Goal: Information Seeking & Learning: Understand process/instructions

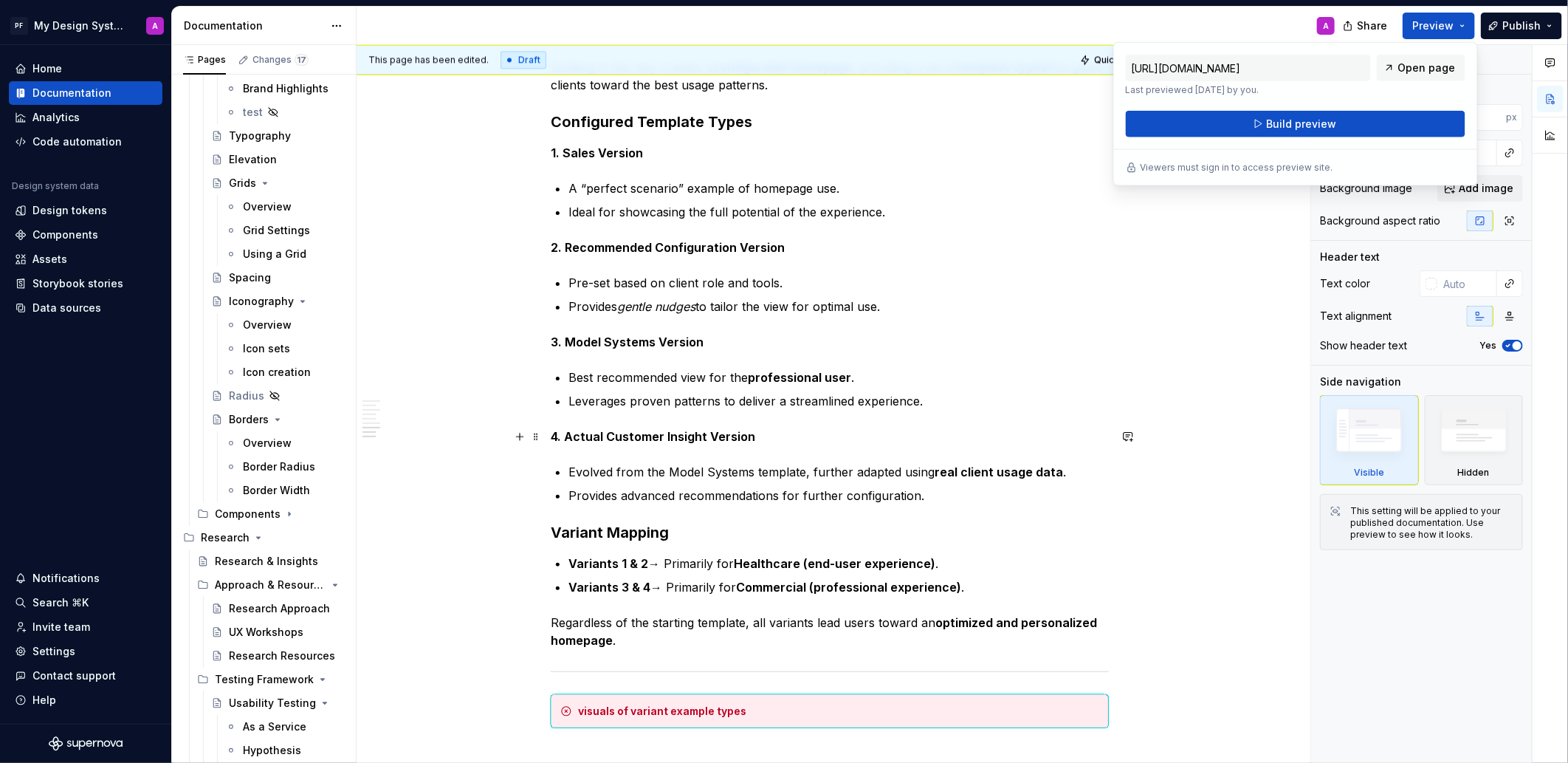
scroll to position [2335, 0]
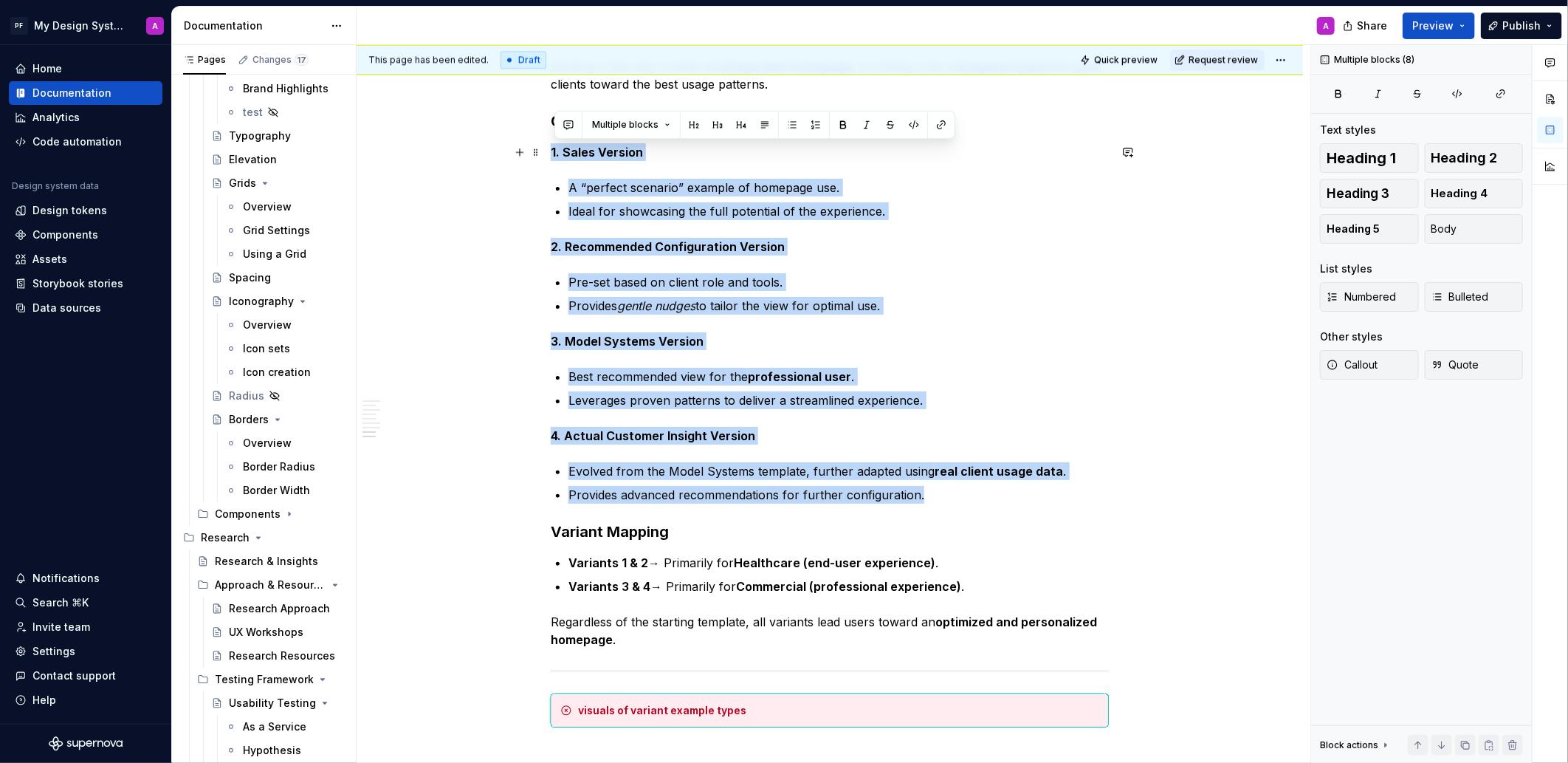
drag, startPoint x: 919, startPoint y: 494, endPoint x: 510, endPoint y: 155, distance: 531.2
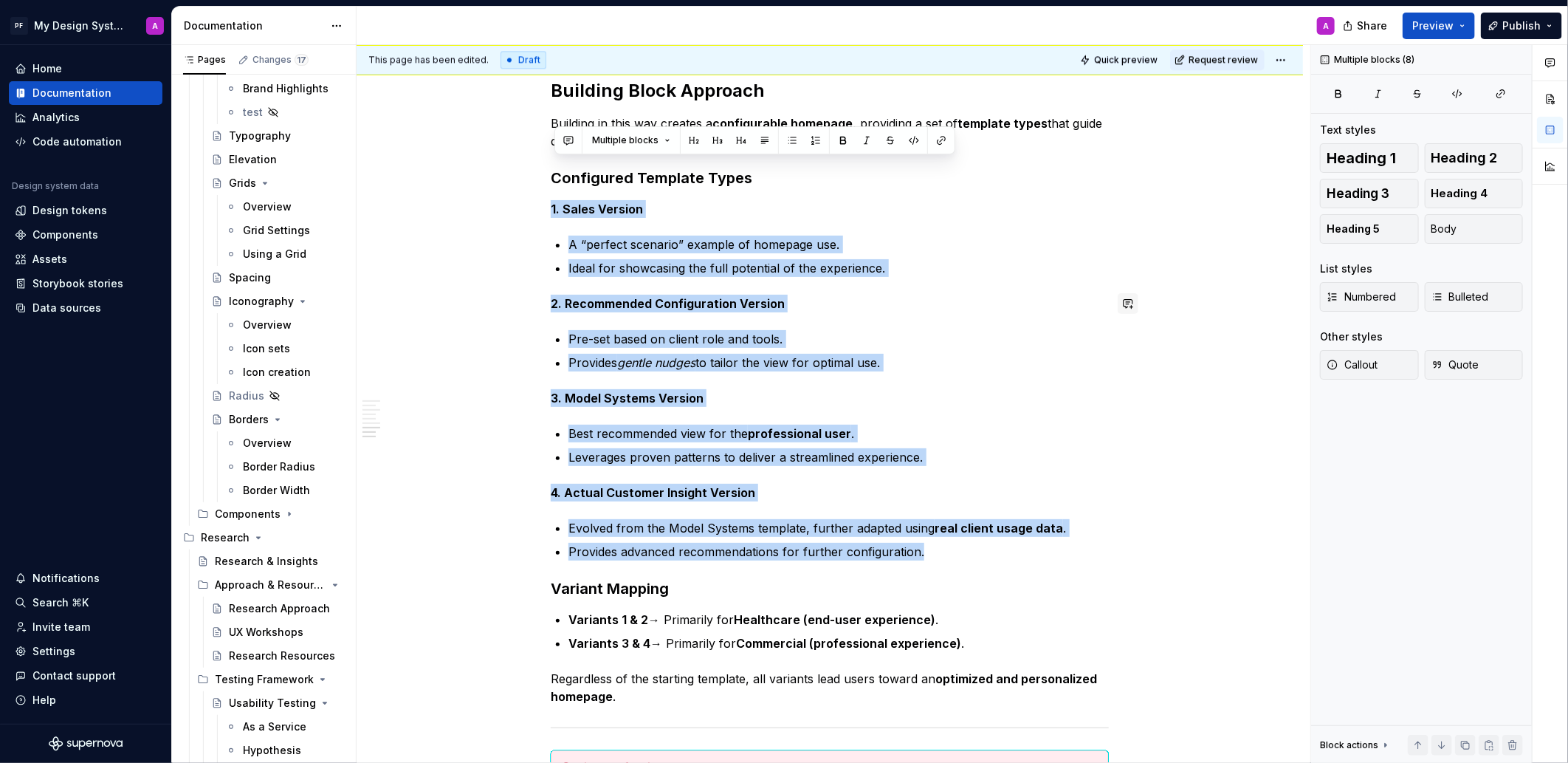
scroll to position [2276, 0]
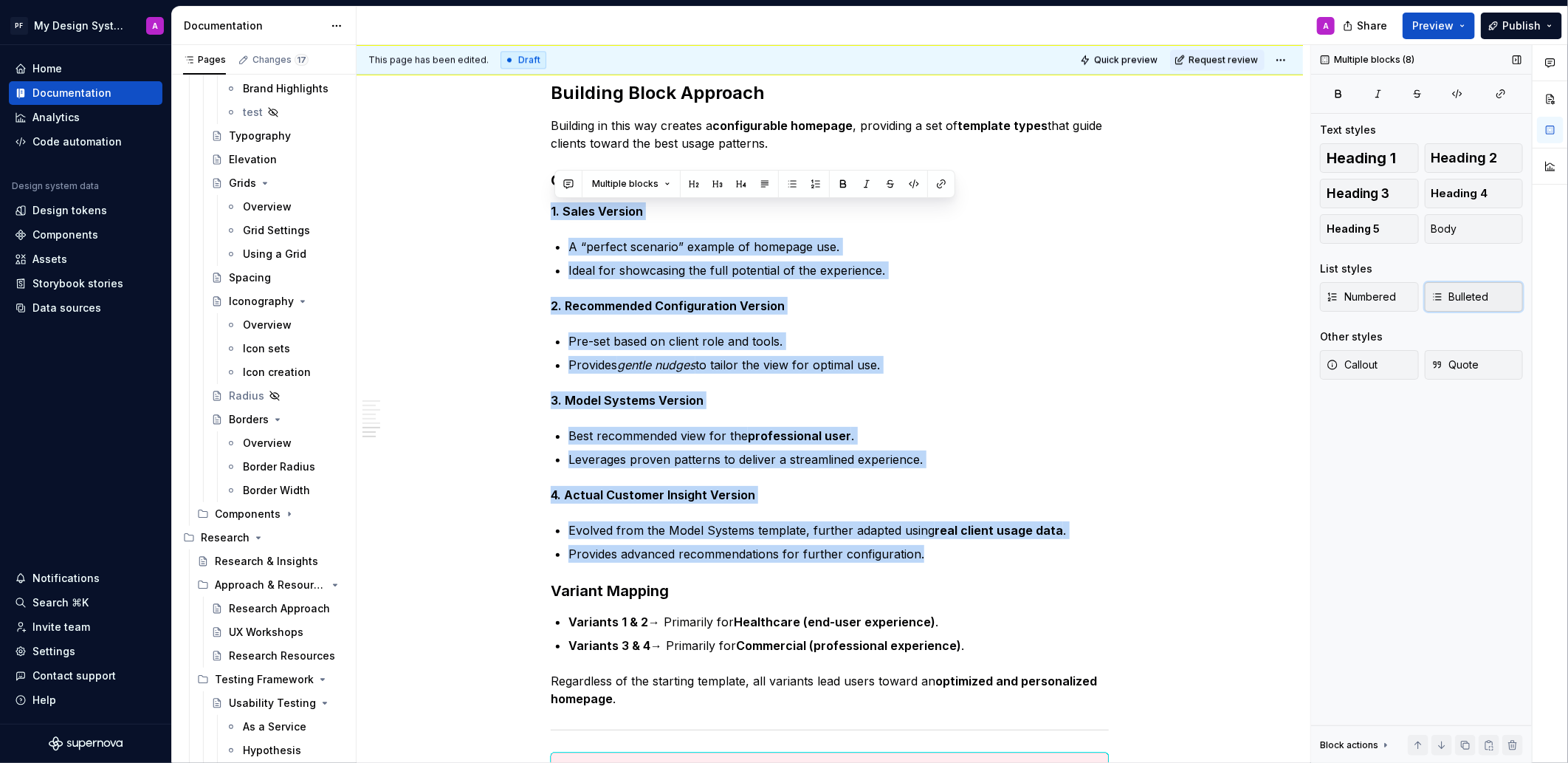
click at [1457, 287] on button "Bulleted" at bounding box center [1474, 296] width 98 height 30
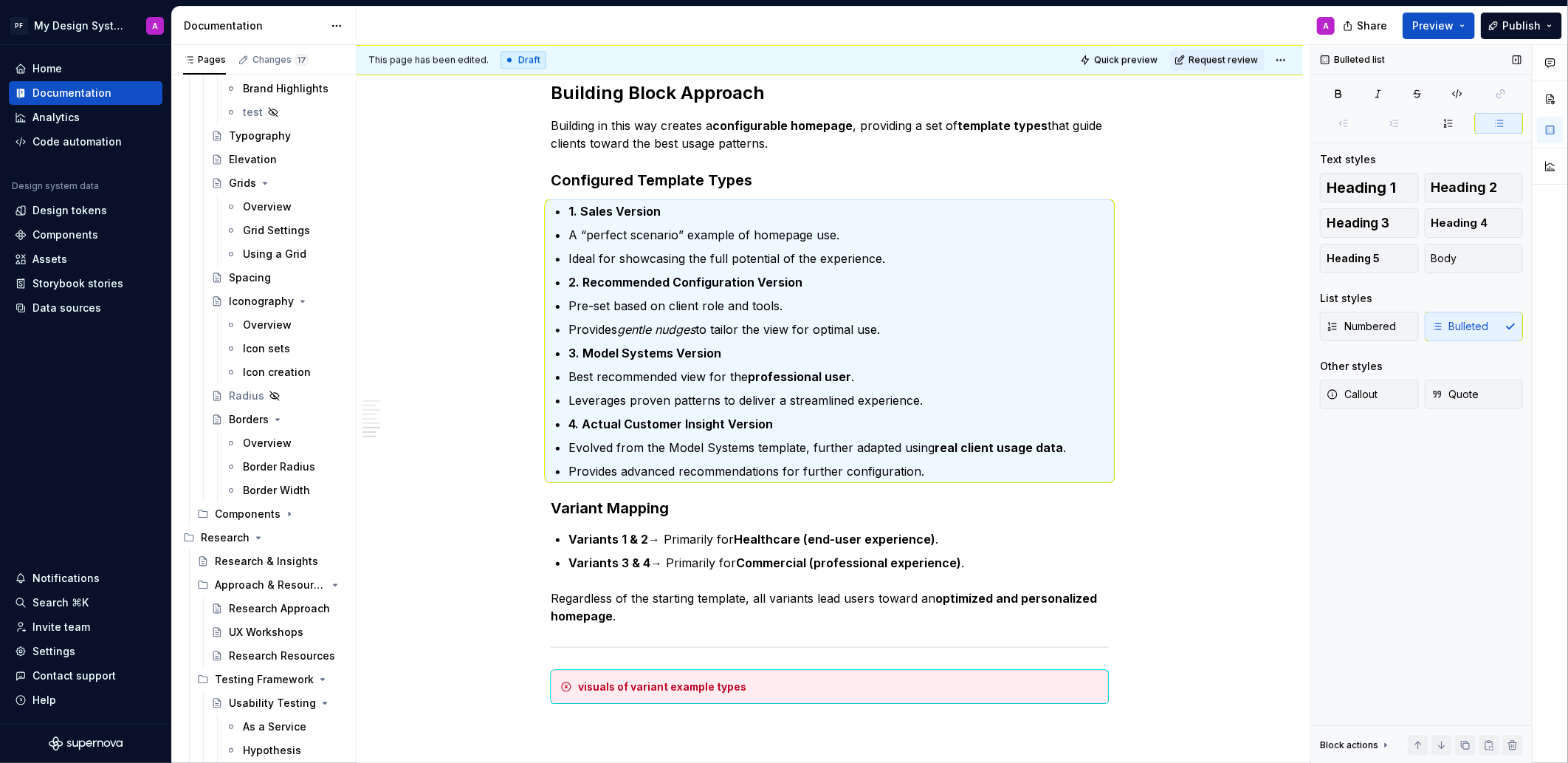
click at [1457, 287] on div "Heading 1 Heading 2 Heading 3 Heading 4 Heading 5 Body List styles Numbered Bul…" at bounding box center [1421, 299] width 203 height 254
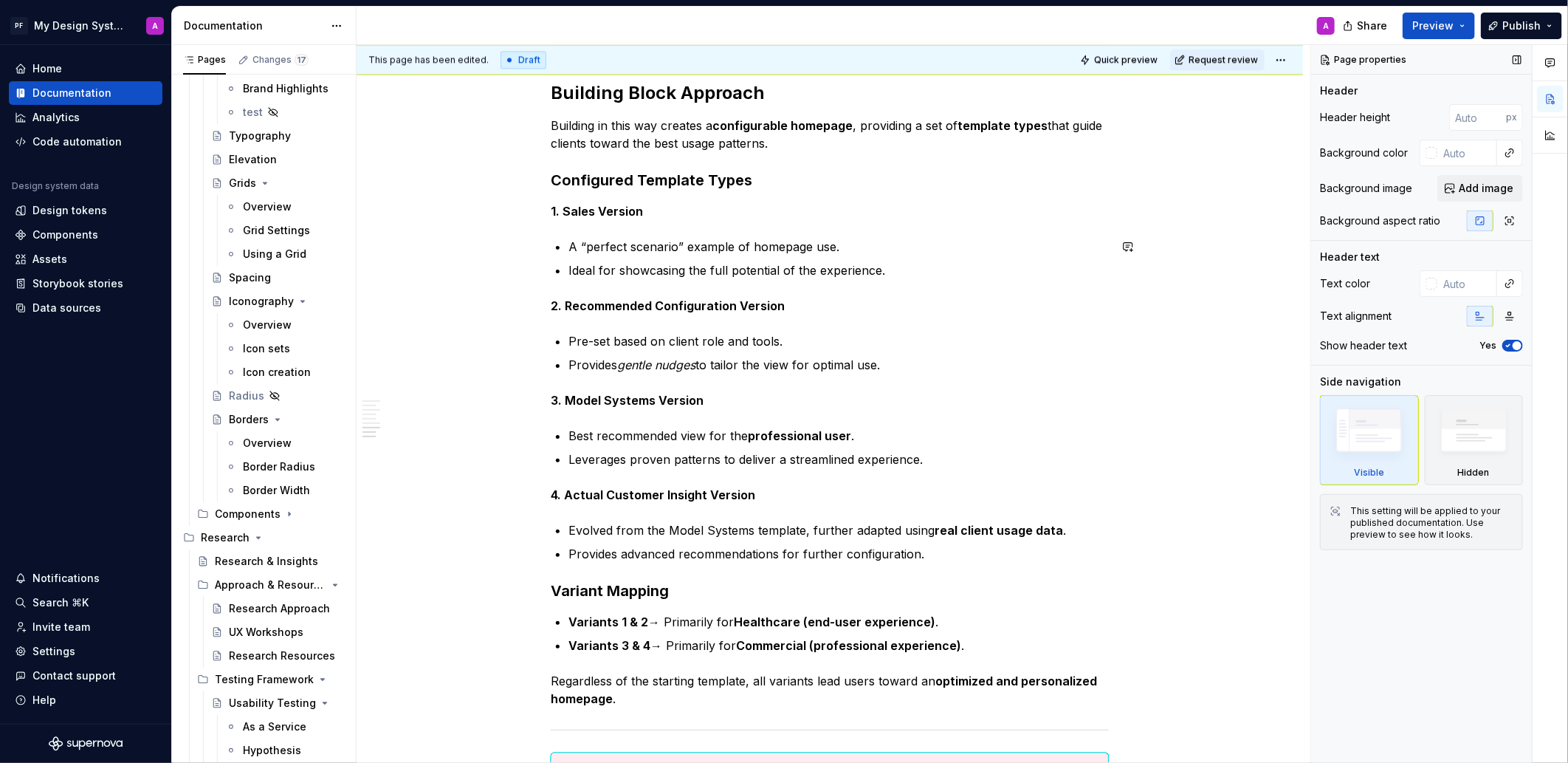
type textarea "*"
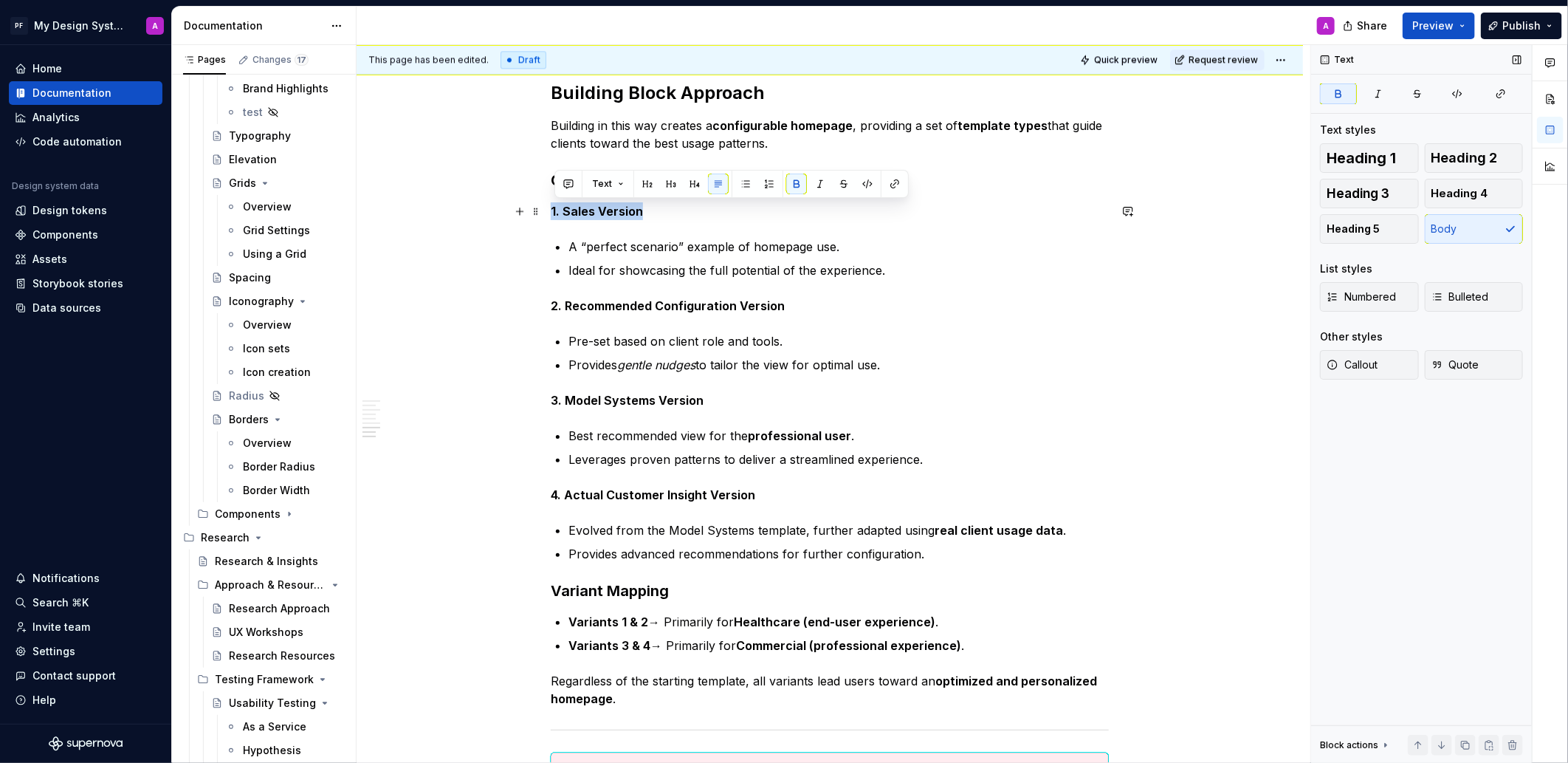
drag, startPoint x: 657, startPoint y: 211, endPoint x: 551, endPoint y: 208, distance: 106.0
click at [566, 211] on strong "1. Sales Version" at bounding box center [596, 211] width 93 height 15
drag, startPoint x: 565, startPoint y: 210, endPoint x: 551, endPoint y: 210, distance: 14.0
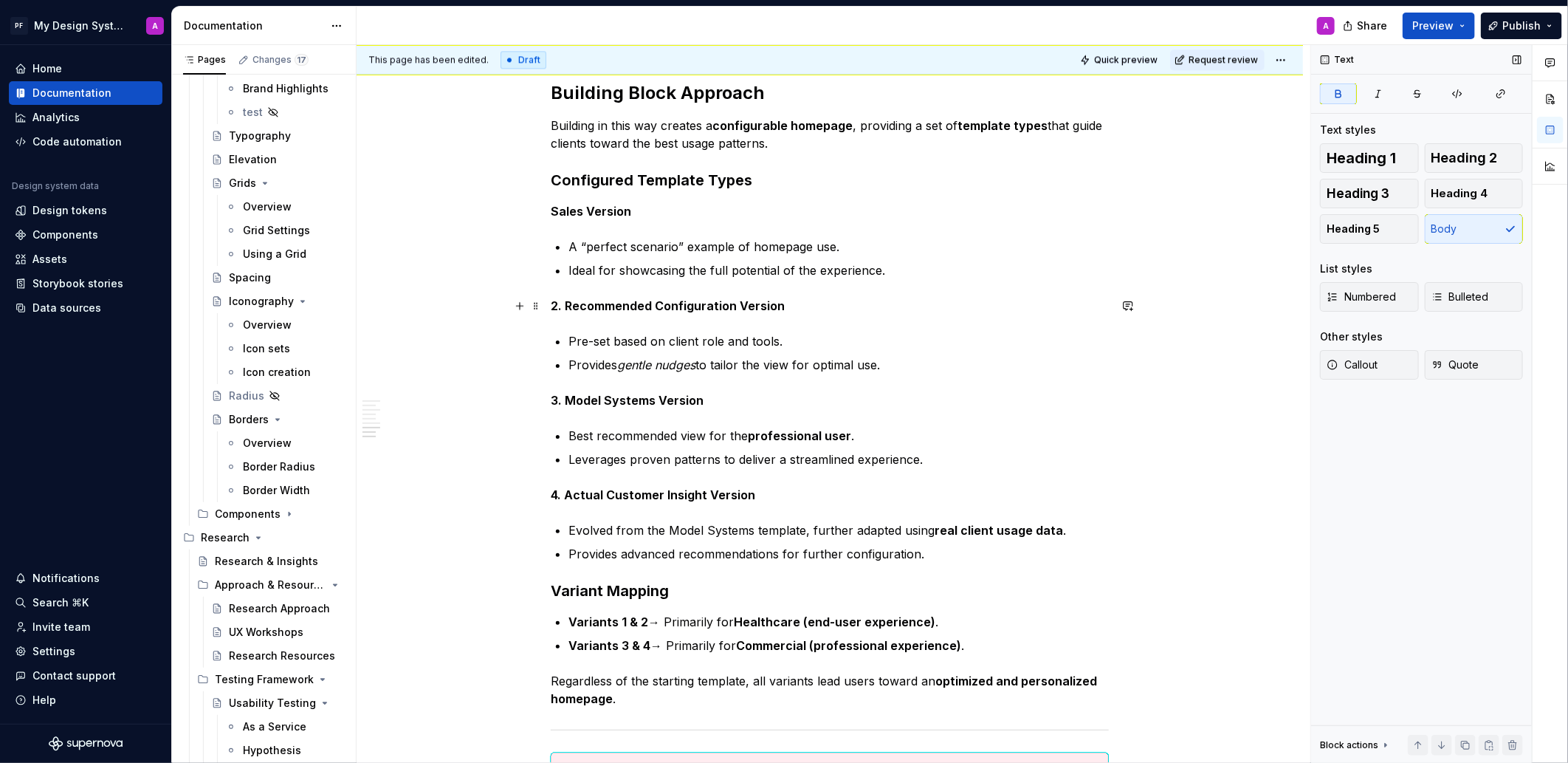
click at [570, 307] on strong "2. Recommended Configuration Version" at bounding box center [667, 305] width 234 height 15
click at [568, 401] on strong "3. Model Systems Version" at bounding box center [626, 400] width 153 height 15
click at [571, 492] on strong "4. Actual Customer Insight Version" at bounding box center [653, 494] width 205 height 15
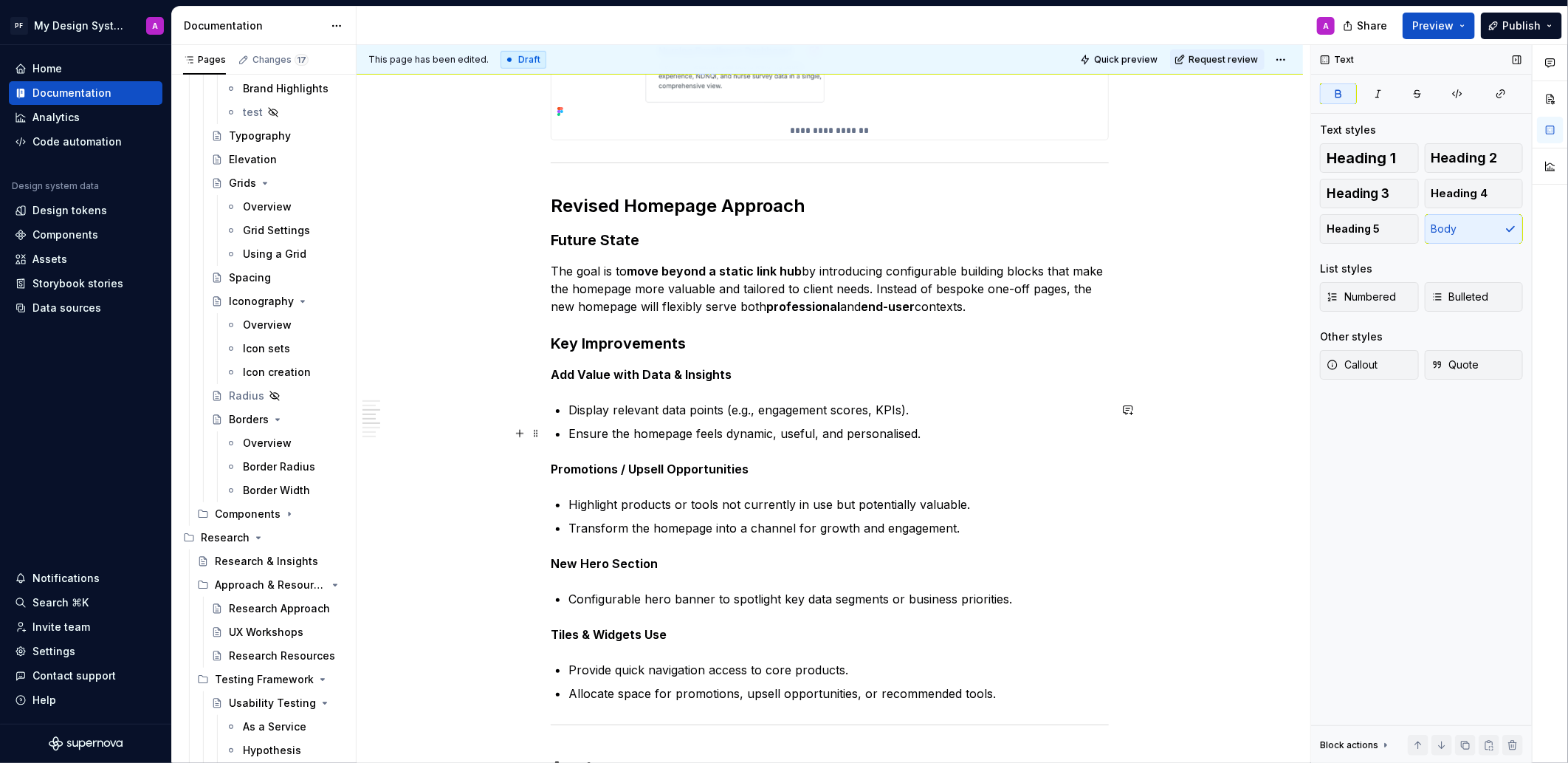
scroll to position [860, 0]
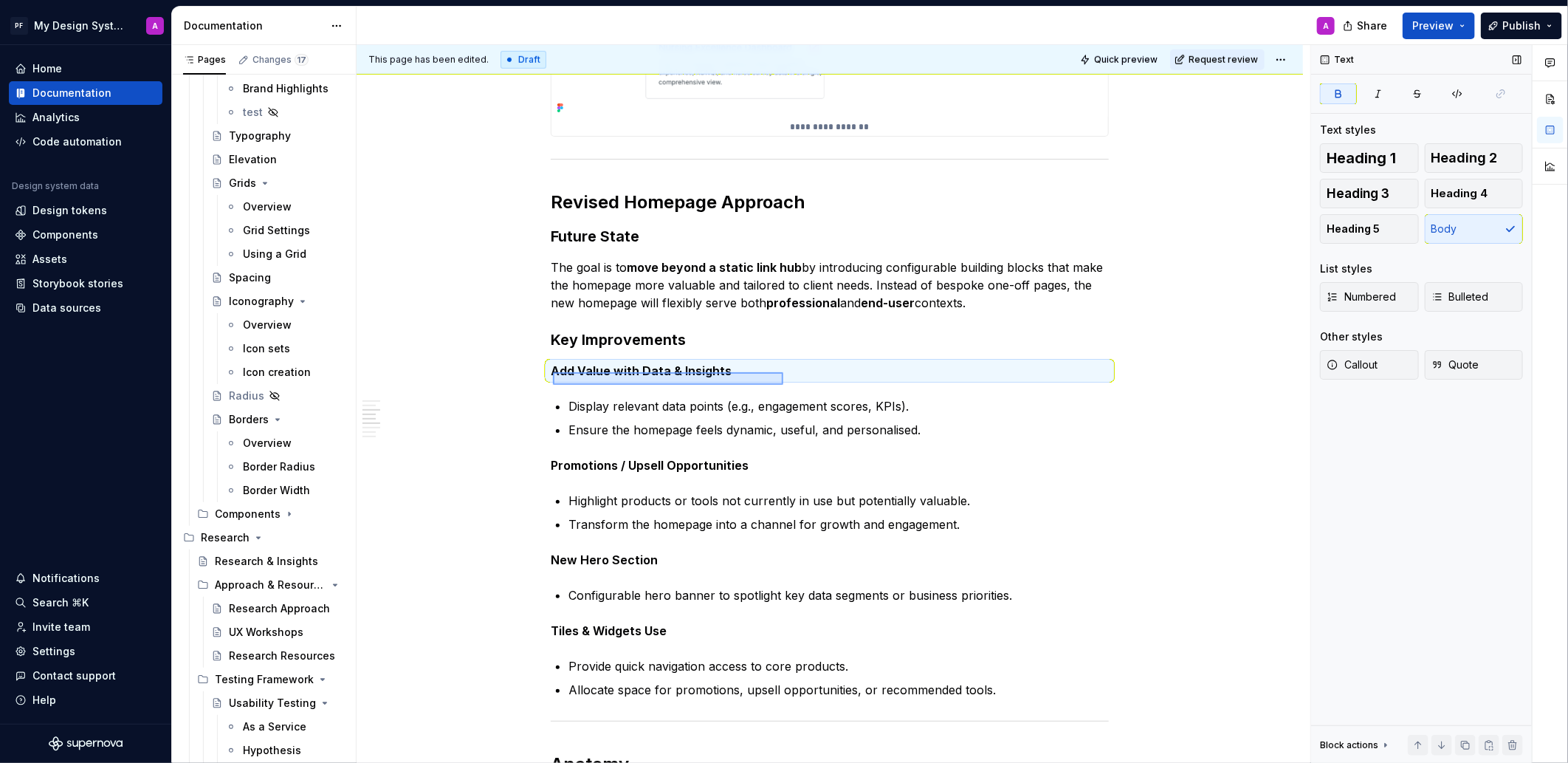
drag, startPoint x: 553, startPoint y: 372, endPoint x: 784, endPoint y: 385, distance: 231.4
click at [784, 385] on div "**********" at bounding box center [833, 405] width 954 height 719
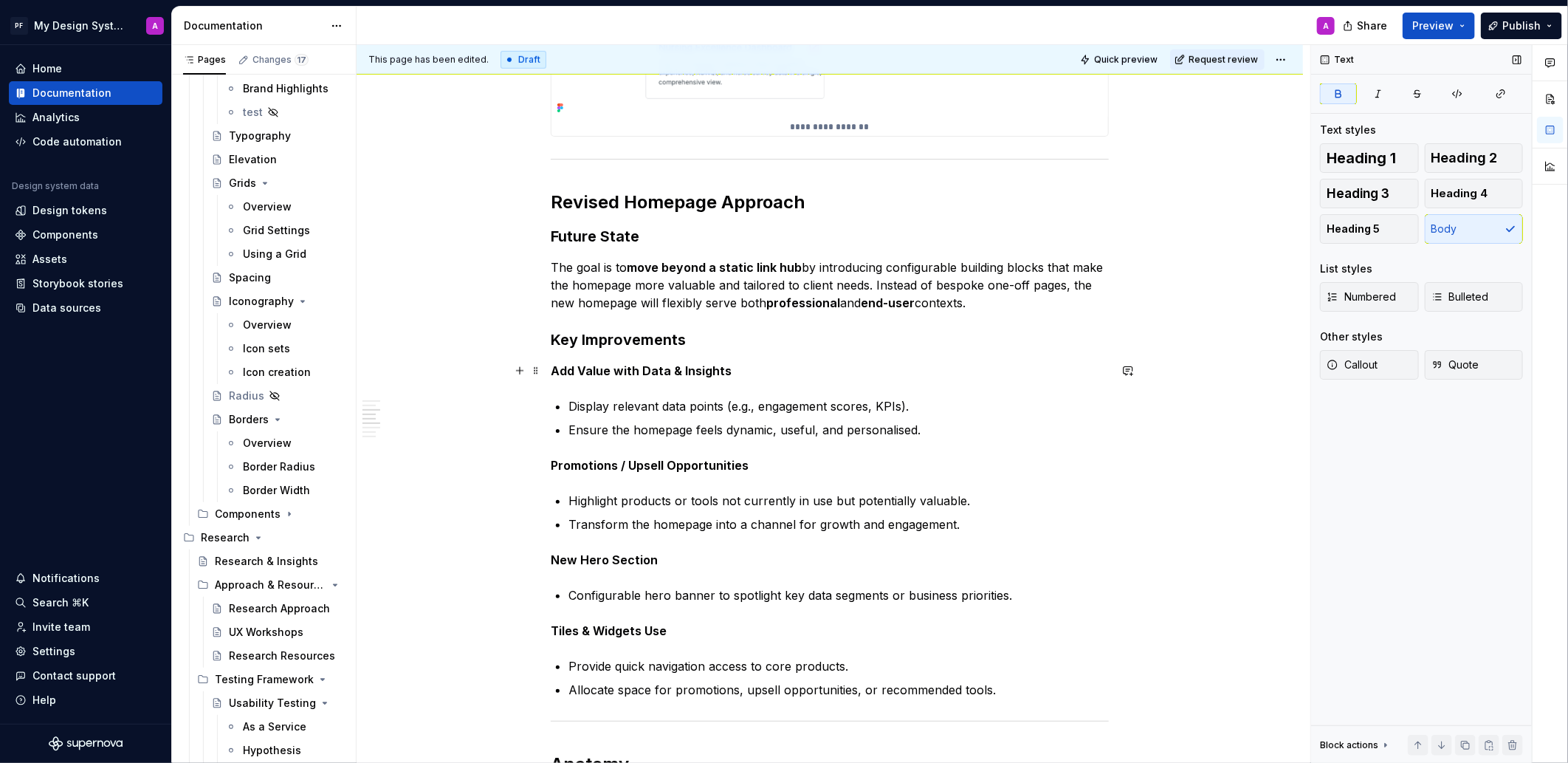
click at [680, 378] on p "Add Value with Data & Insights" at bounding box center [829, 370] width 558 height 18
drag, startPoint x: 736, startPoint y: 372, endPoint x: 557, endPoint y: 370, distance: 179.0
click at [557, 370] on p "Add Value with Data & Insights" at bounding box center [829, 370] width 558 height 18
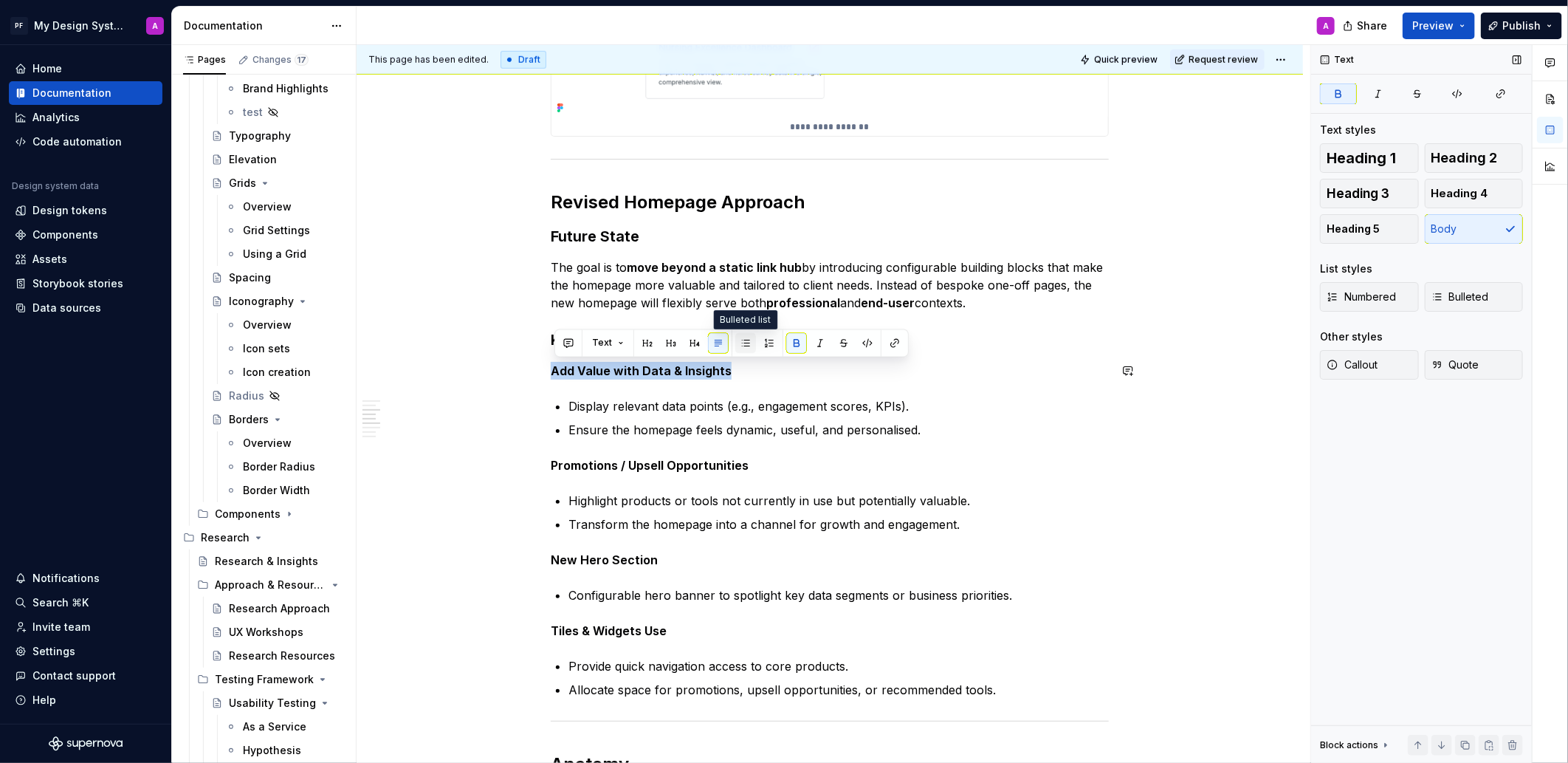
click at [745, 343] on button "button" at bounding box center [745, 343] width 21 height 21
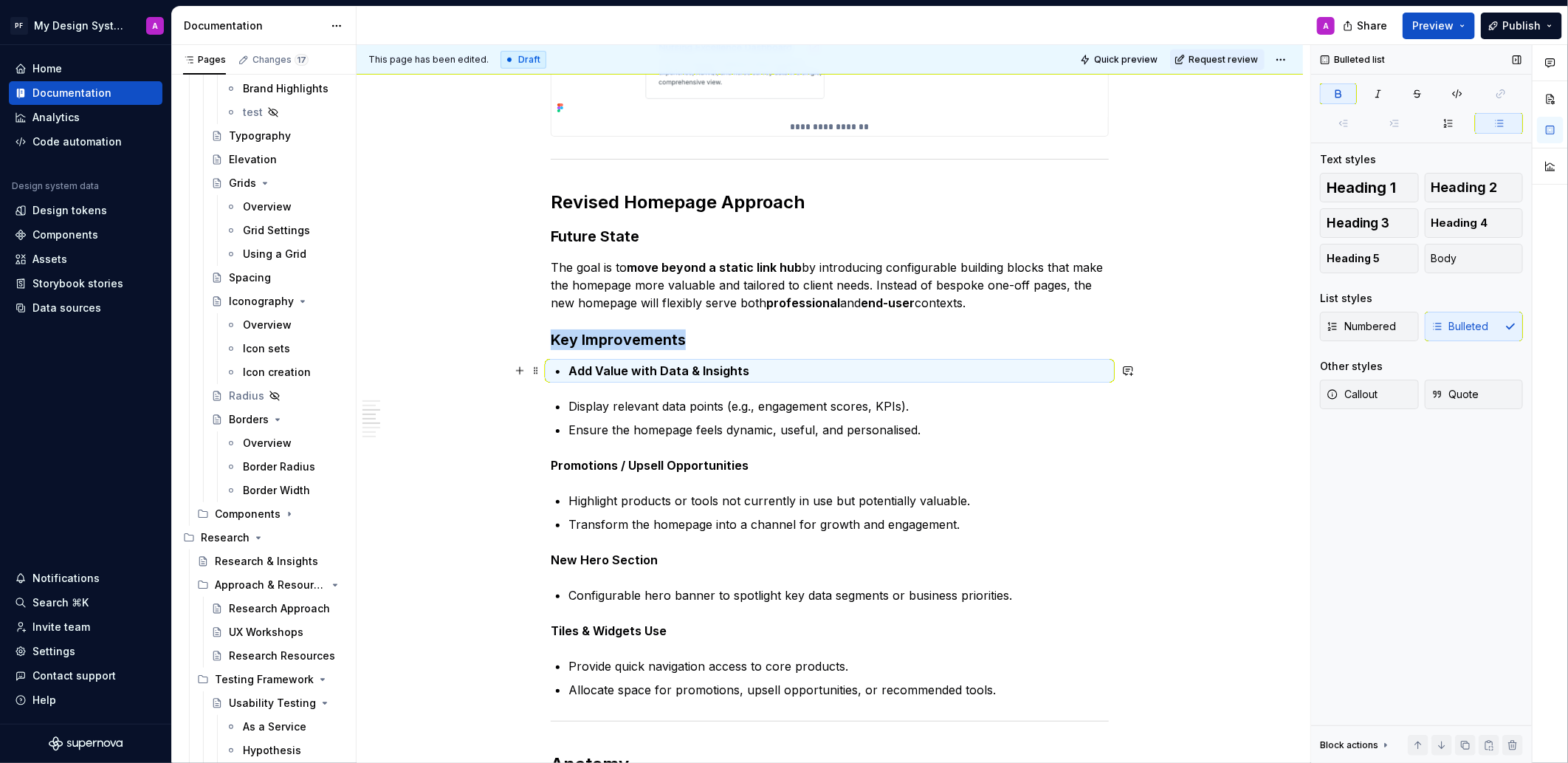
click at [722, 367] on strong "Add Value with Data & Insights" at bounding box center [659, 370] width 181 height 15
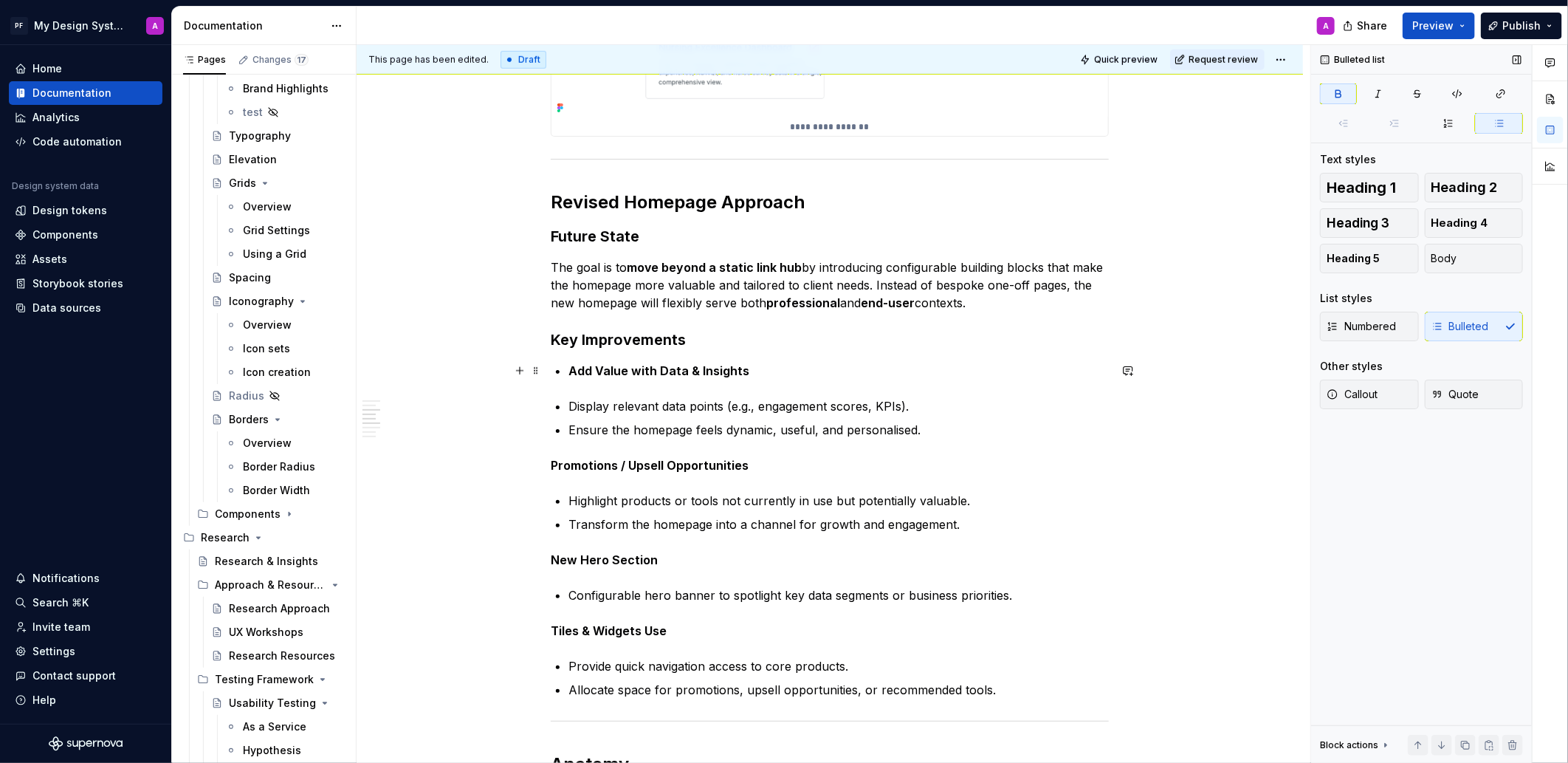
click at [751, 367] on p "Add Value with Data & Insights" at bounding box center [838, 370] width 540 height 18
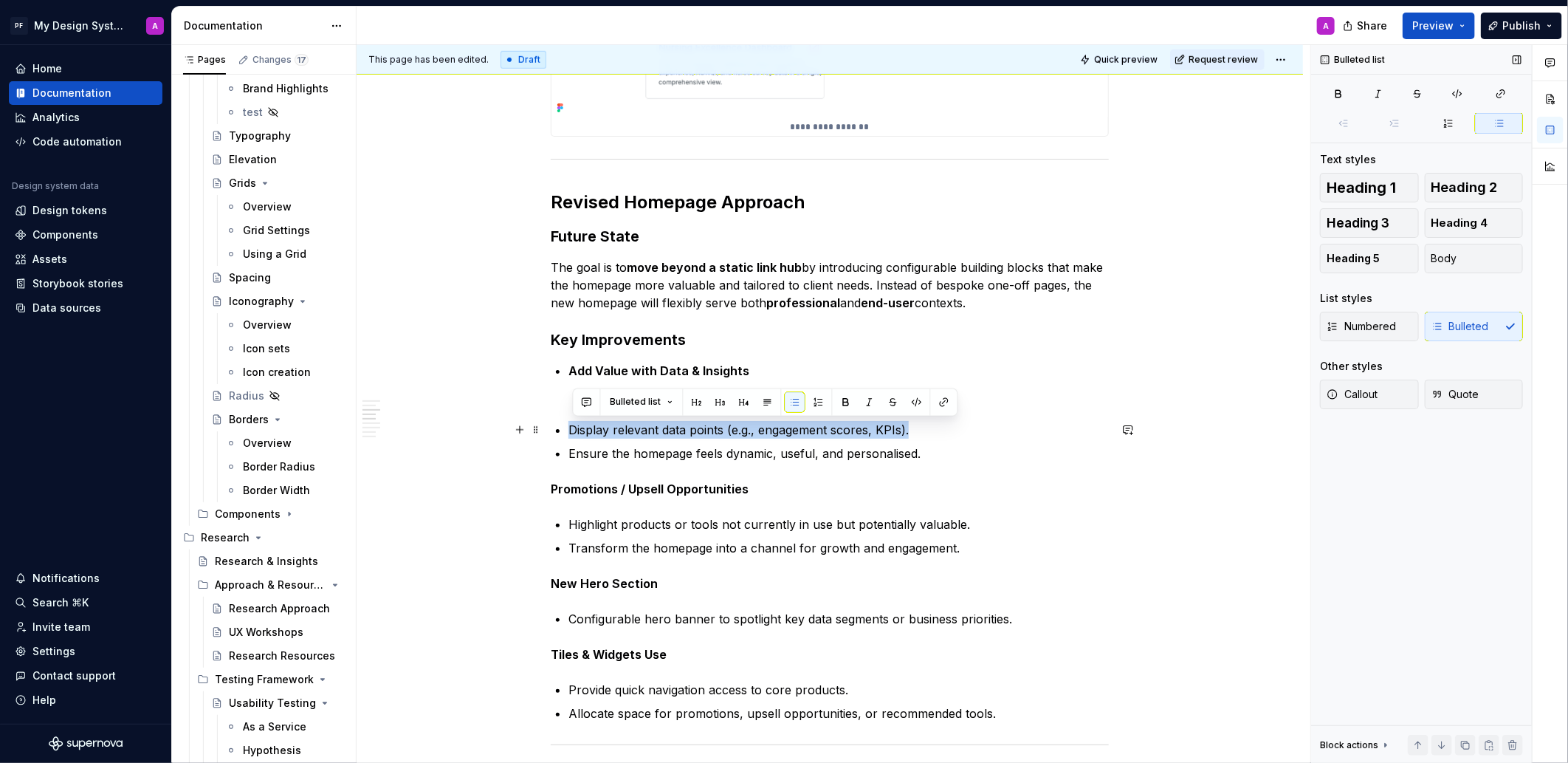
drag, startPoint x: 916, startPoint y: 430, endPoint x: 570, endPoint y: 433, distance: 346.0
copy p "Display relevant data points (e.g., engagement scores, KPIs)."
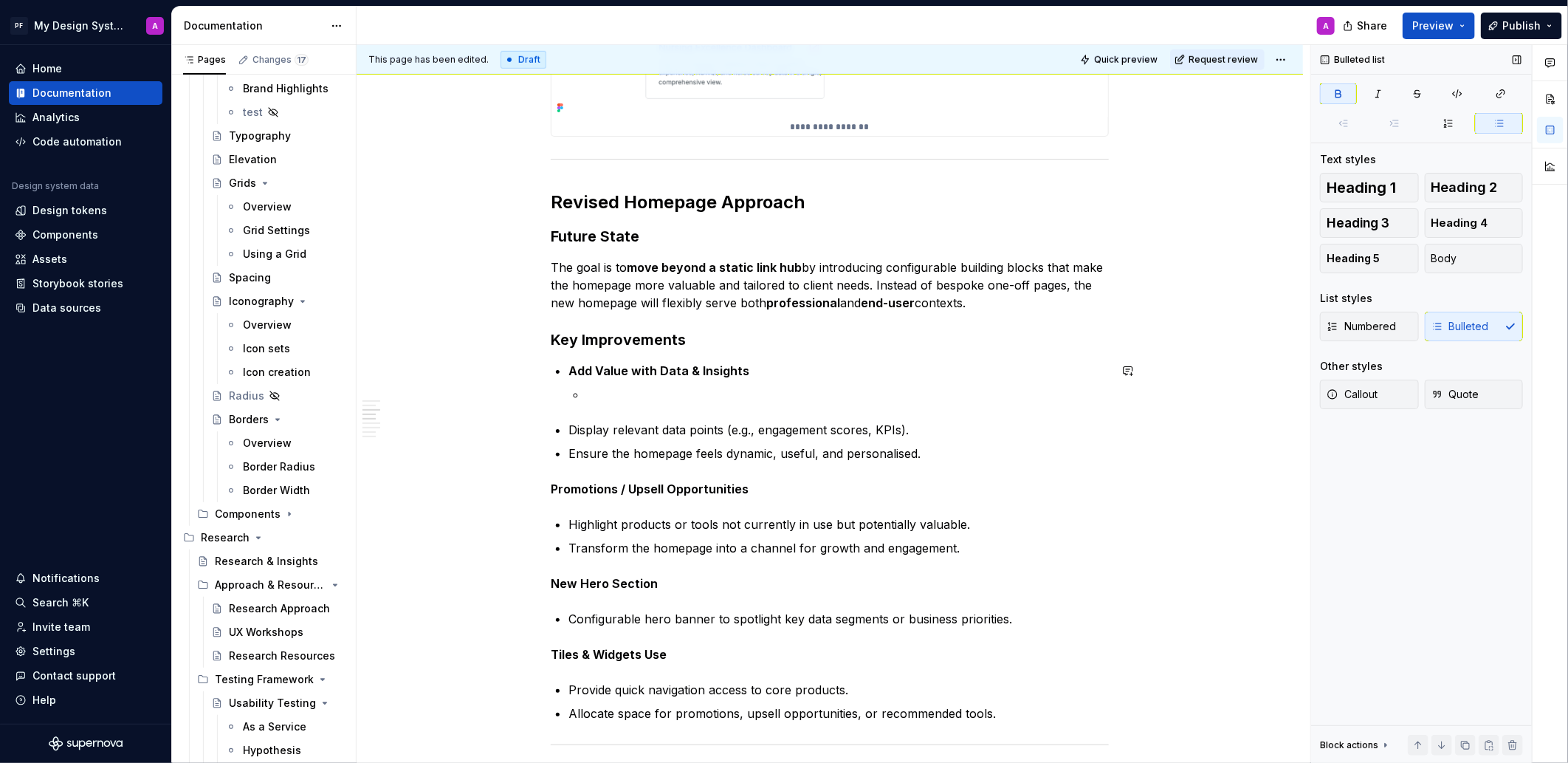
click at [627, 398] on p at bounding box center [847, 394] width 523 height 18
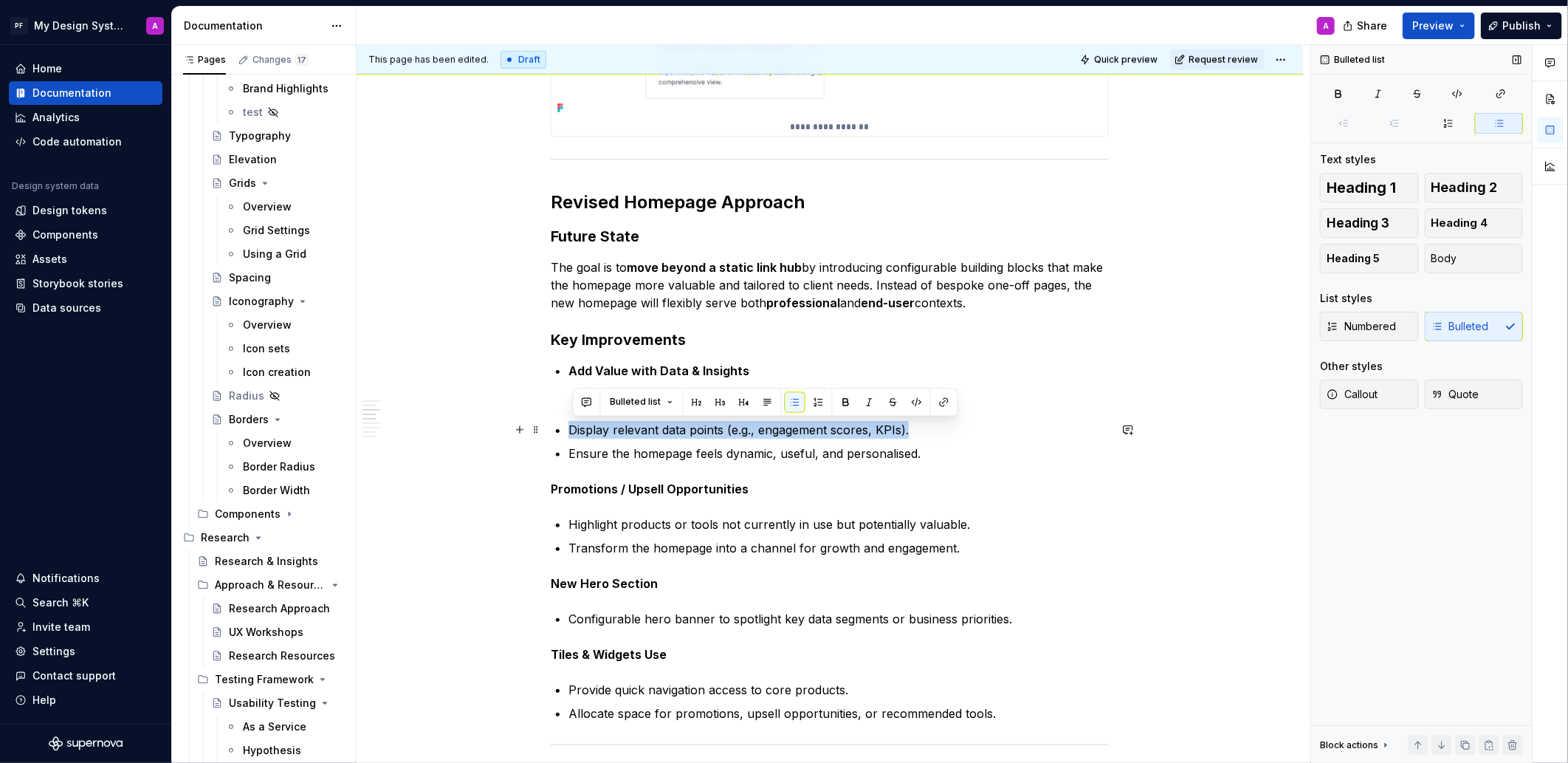
drag, startPoint x: 825, startPoint y: 435, endPoint x: 563, endPoint y: 432, distance: 262.0
click at [568, 432] on li "Display relevant data points (e.g., engagement scores, KPIs)." at bounding box center [838, 429] width 540 height 18
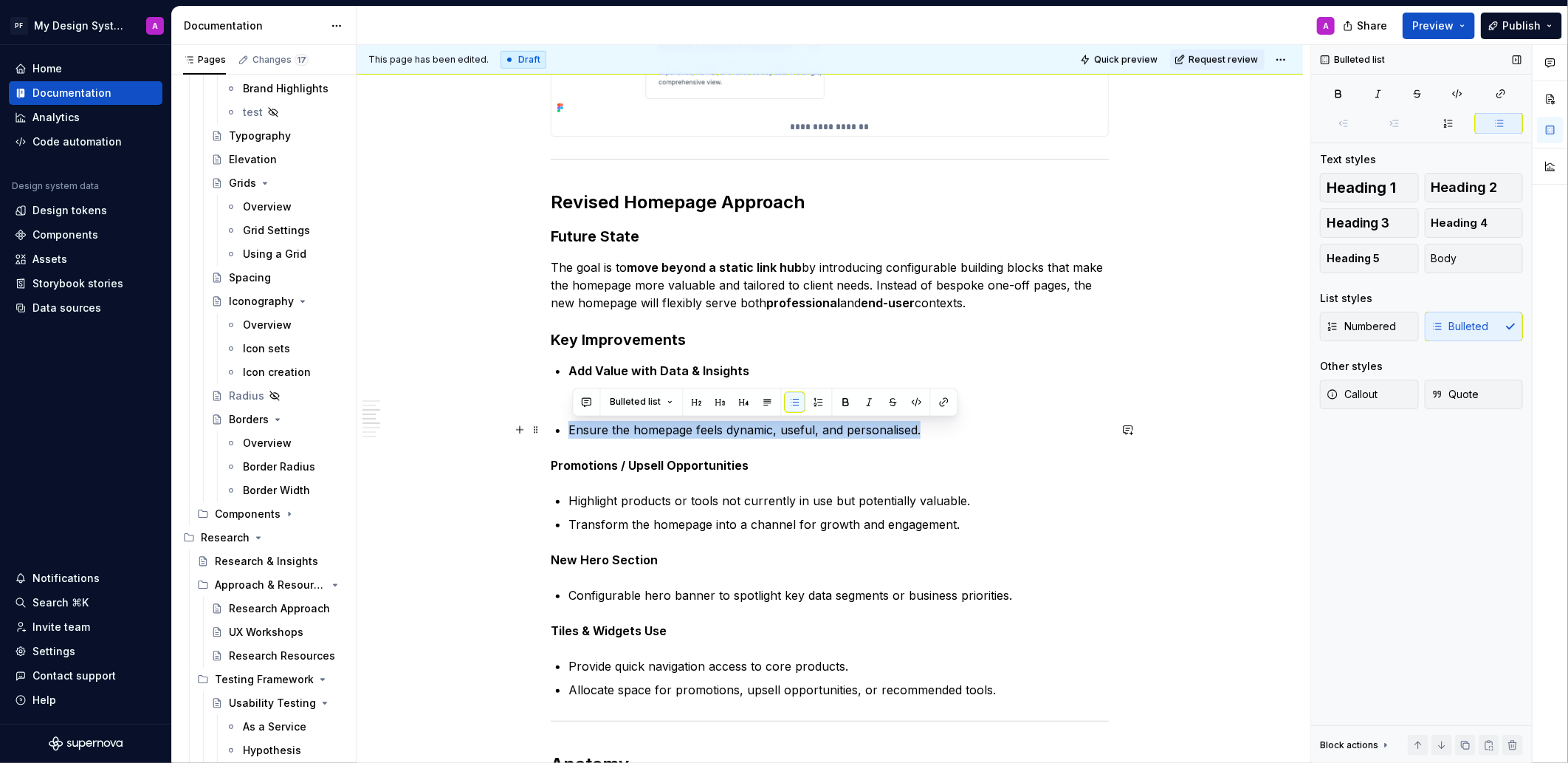
drag, startPoint x: 904, startPoint y: 430, endPoint x: 571, endPoint y: 432, distance: 333.0
copy p "Ensure the homepage feels dynamic, useful, and personalised."
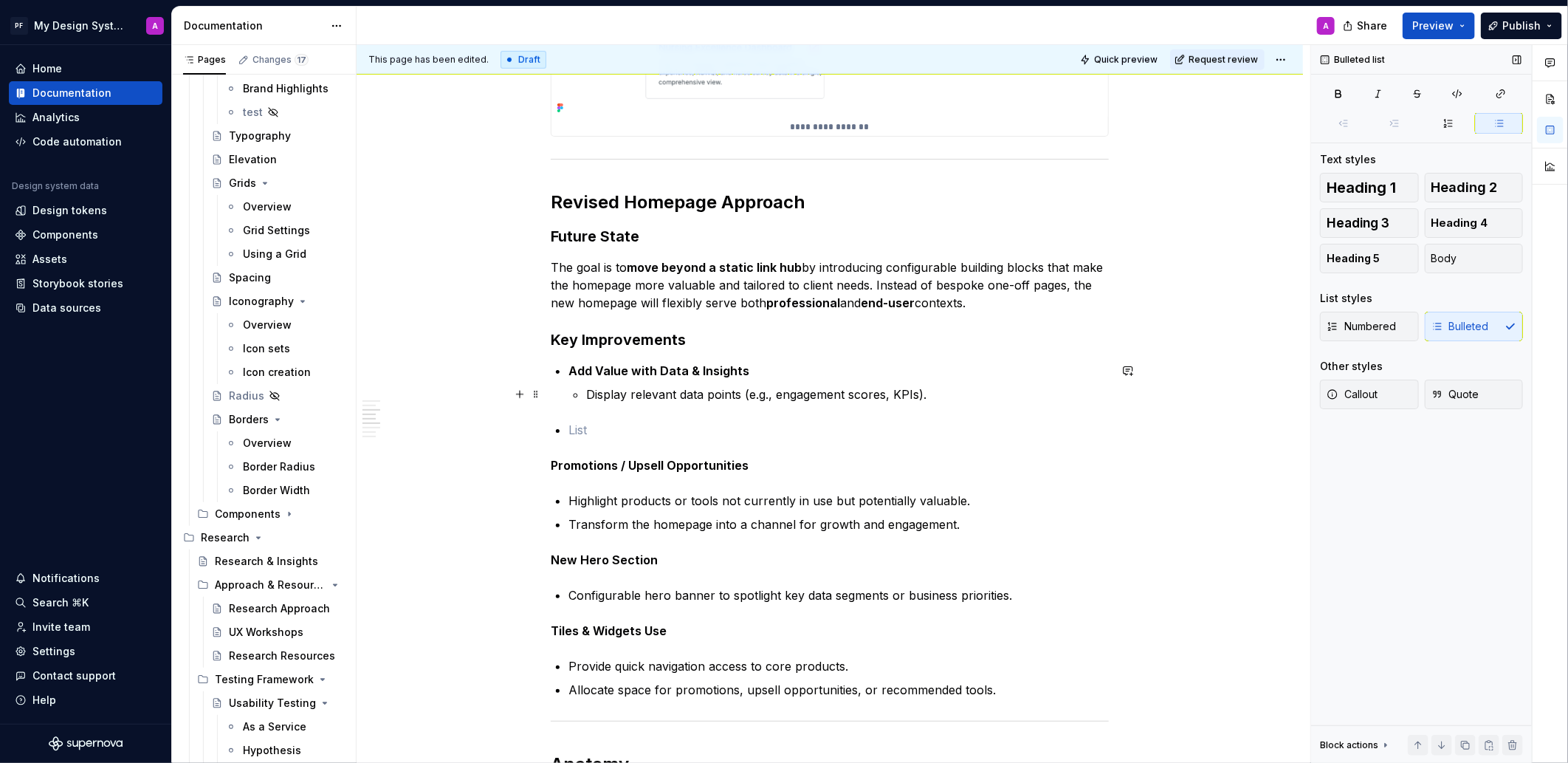
click at [934, 397] on p "Display relevant data points (e.g., engagement scores, KPIs)." at bounding box center [847, 394] width 523 height 18
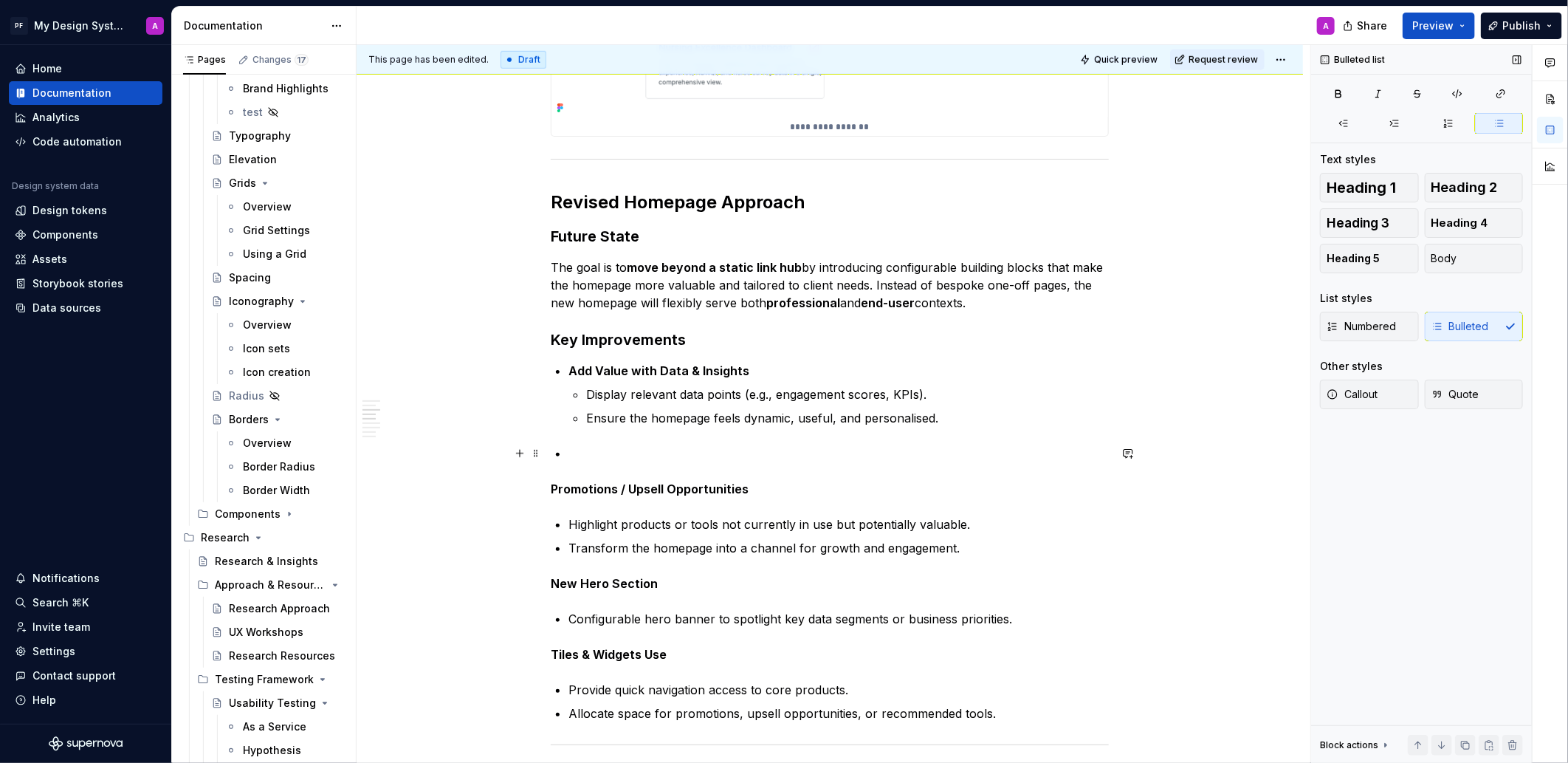
click at [578, 451] on p at bounding box center [838, 453] width 540 height 18
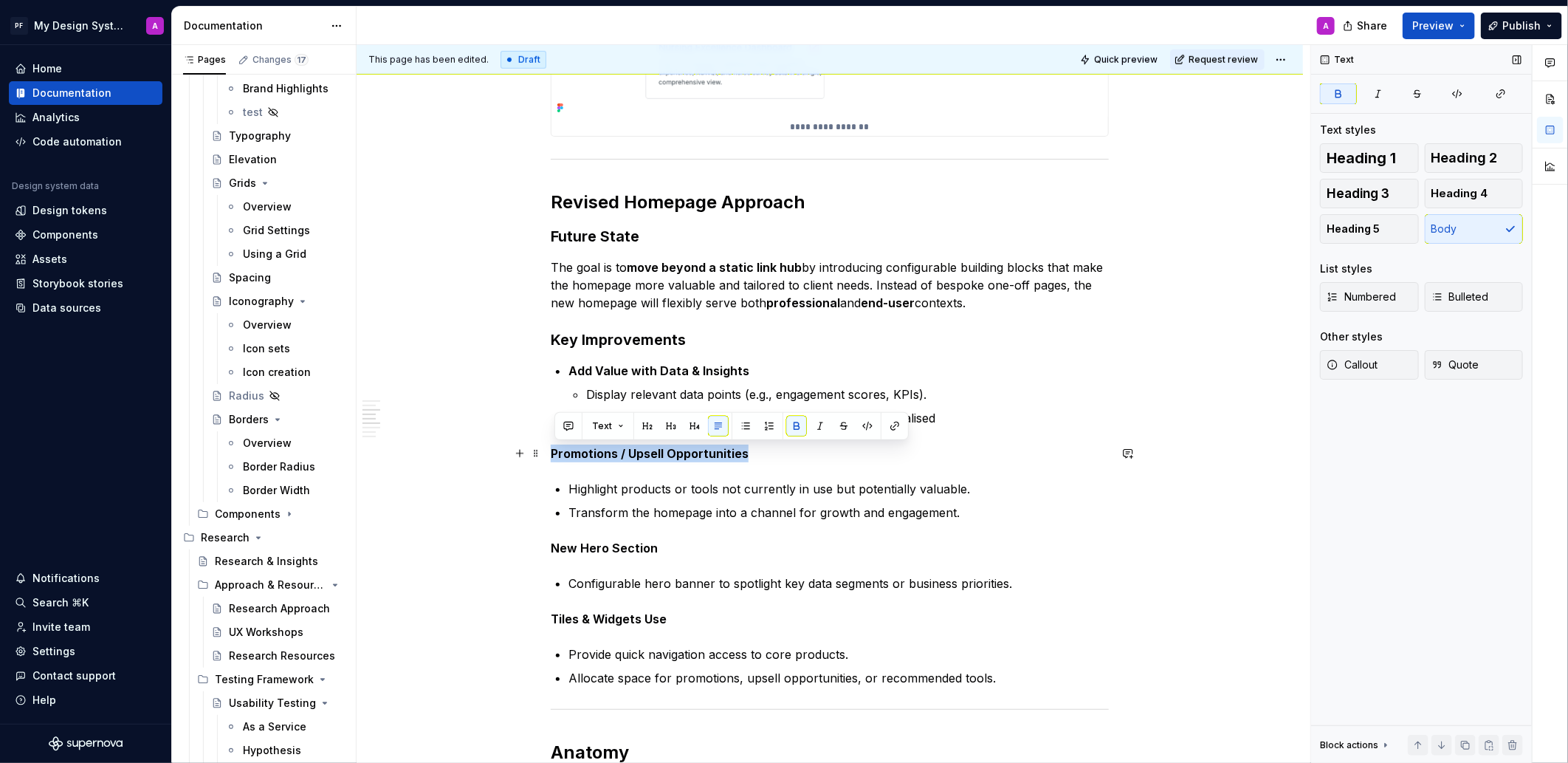
drag, startPoint x: 755, startPoint y: 455, endPoint x: 553, endPoint y: 458, distance: 202.0
drag, startPoint x: 739, startPoint y: 426, endPoint x: 759, endPoint y: 474, distance: 52.0
click at [739, 426] on button "button" at bounding box center [745, 425] width 21 height 21
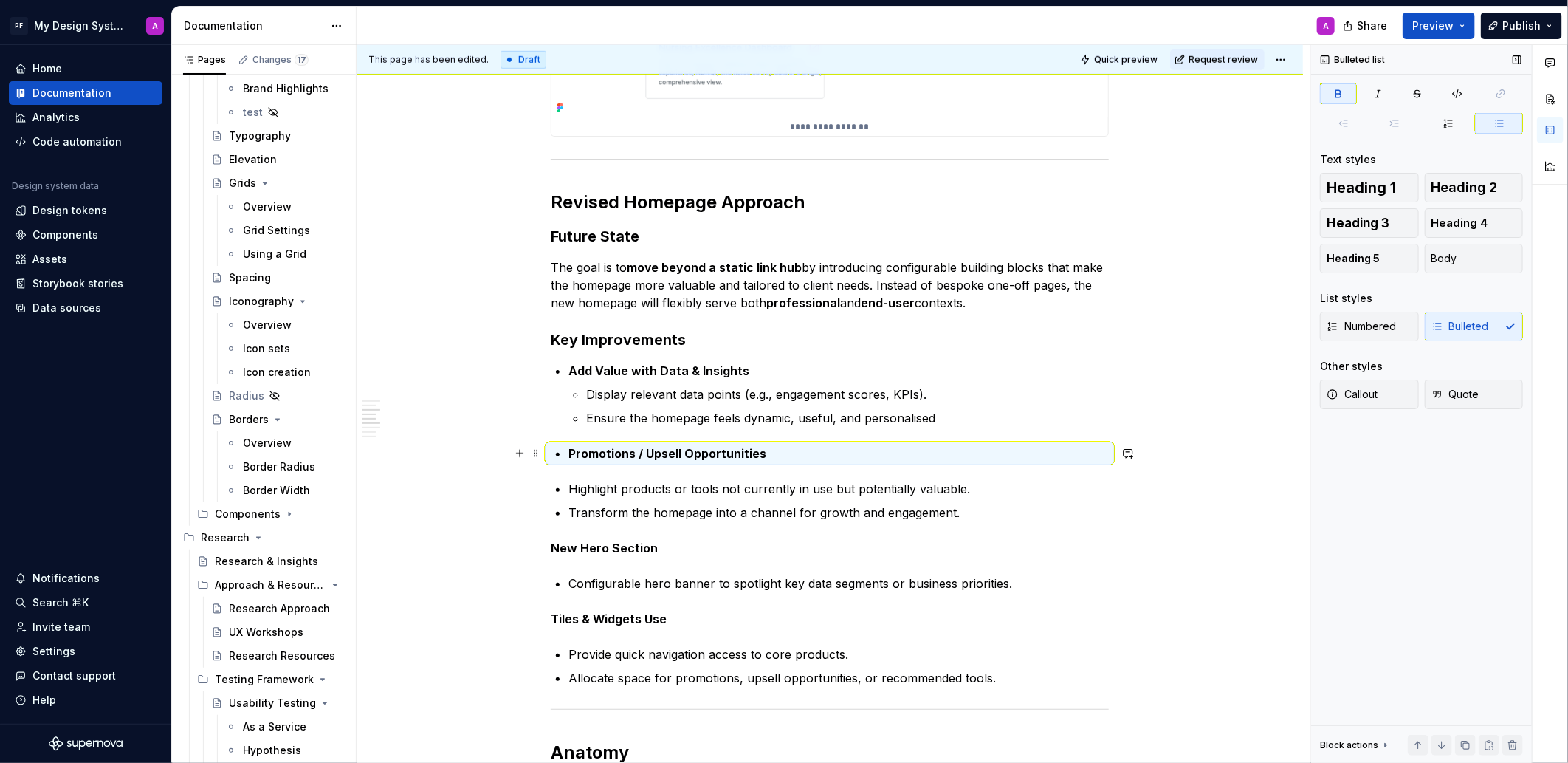
click at [773, 455] on p "Promotions / Upsell Opportunities" at bounding box center [838, 453] width 540 height 18
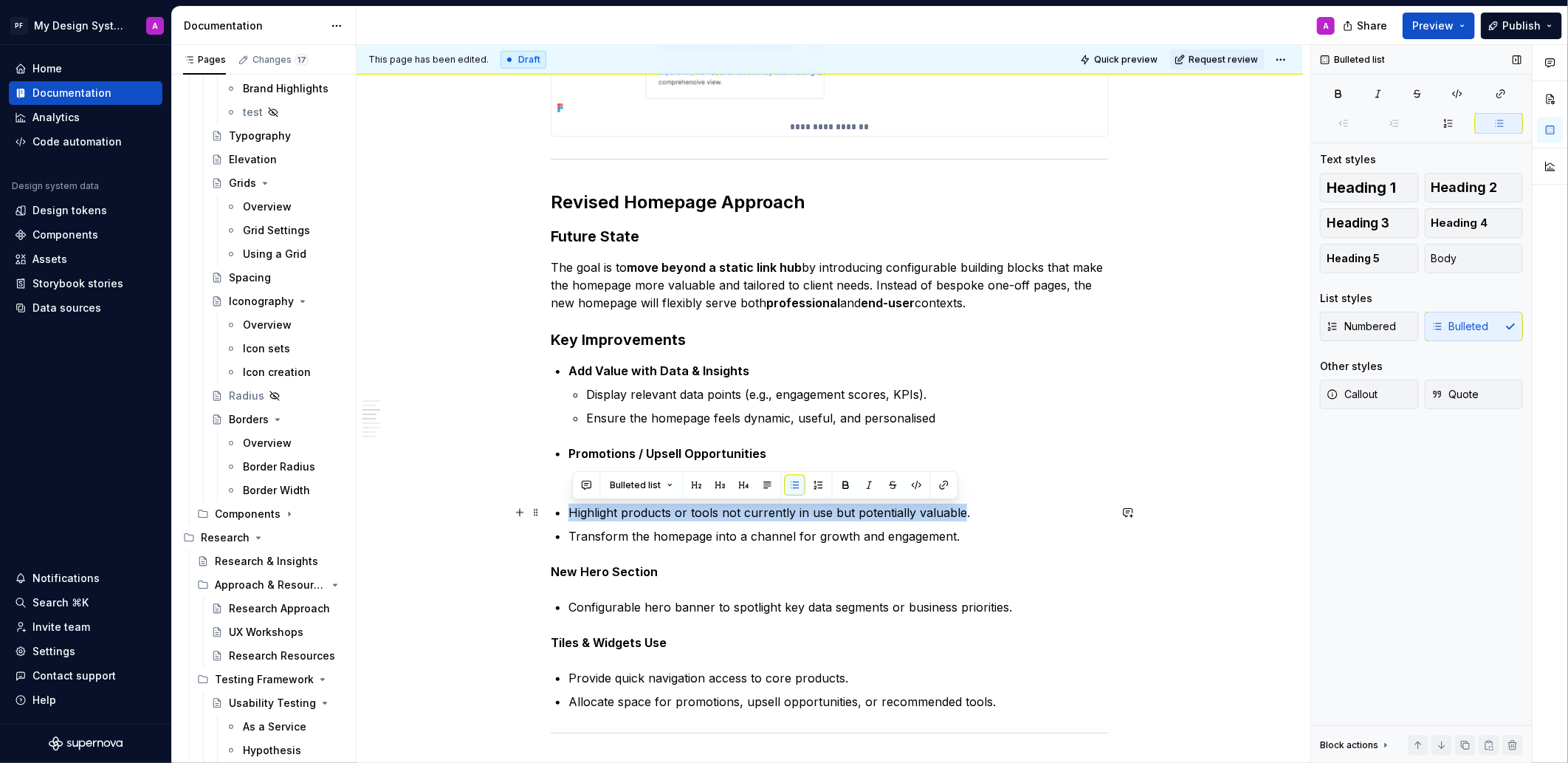
drag, startPoint x: 573, startPoint y: 512, endPoint x: 965, endPoint y: 513, distance: 392.0
click at [965, 513] on p "Highlight products or tools not currently in use but potentially valuable." at bounding box center [838, 512] width 540 height 18
click at [967, 516] on p "Highlight products or tools not currently in use but potentially valuable." at bounding box center [838, 512] width 540 height 18
drag, startPoint x: 905, startPoint y: 512, endPoint x: 601, endPoint y: 512, distance: 304.0
click at [574, 515] on p "Highlight products or tools not currently in use but potentially valuable." at bounding box center [838, 512] width 540 height 18
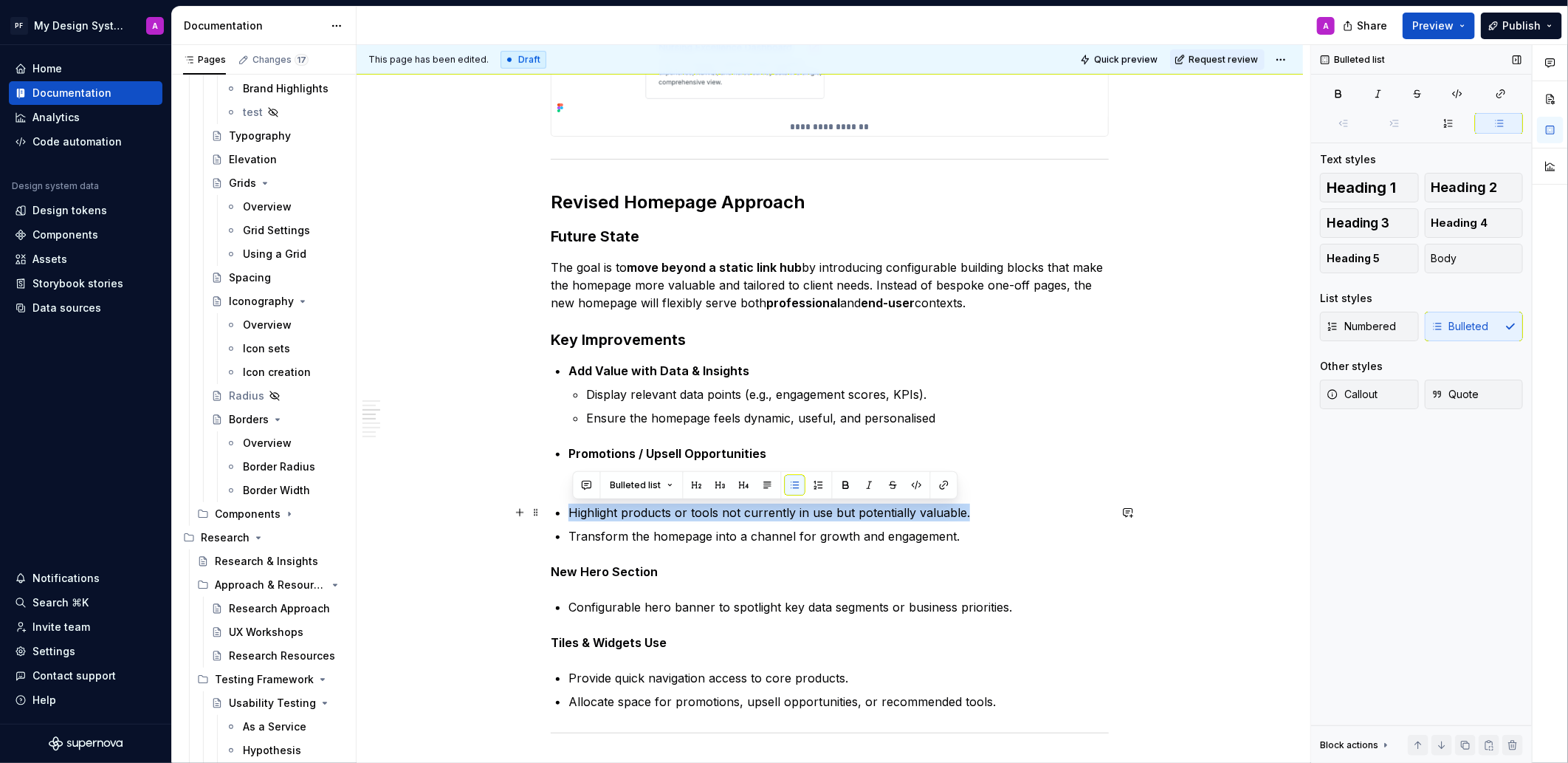
copy p "Highlight products or tools not currently in use but potentially valuable."
drag, startPoint x: 553, startPoint y: 482, endPoint x: 609, endPoint y: 477, distance: 56.2
click at [553, 482] on div "**********" at bounding box center [833, 405] width 954 height 719
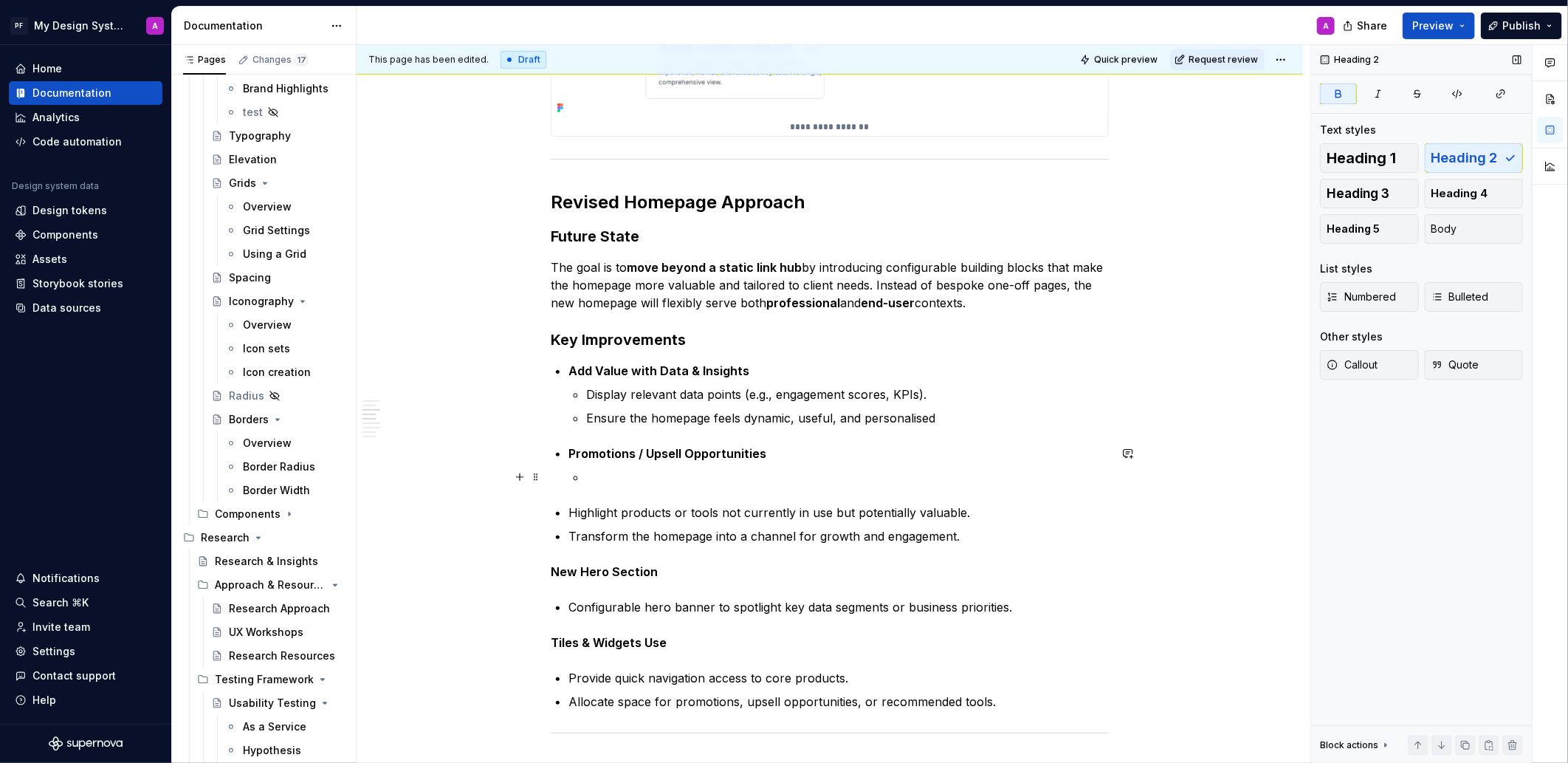
click at [615, 477] on p at bounding box center [847, 477] width 523 height 18
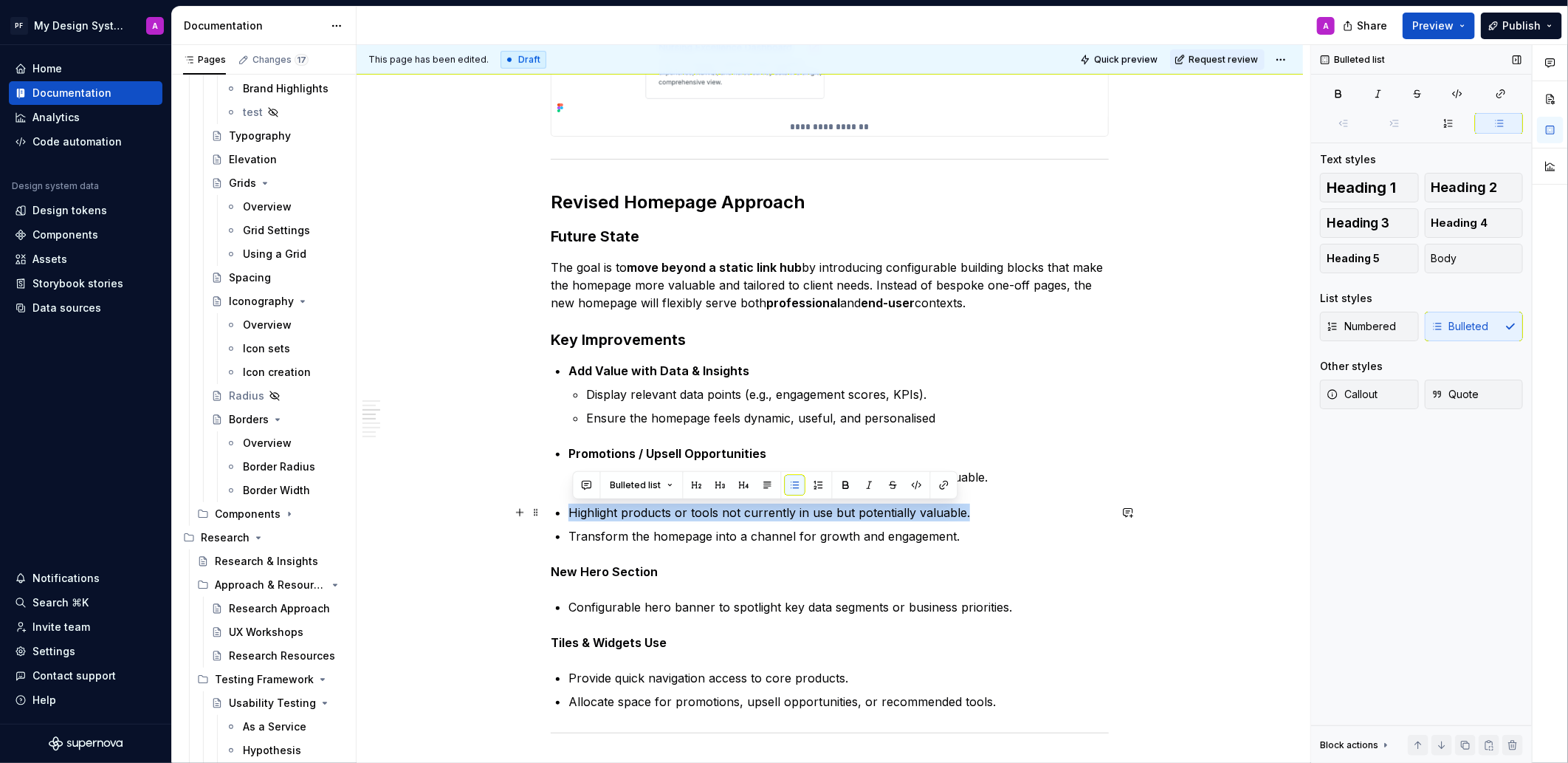
drag, startPoint x: 574, startPoint y: 514, endPoint x: 971, endPoint y: 512, distance: 397.0
click at [971, 512] on p "Highlight products or tools not currently in use but potentially valuable." at bounding box center [838, 512] width 540 height 18
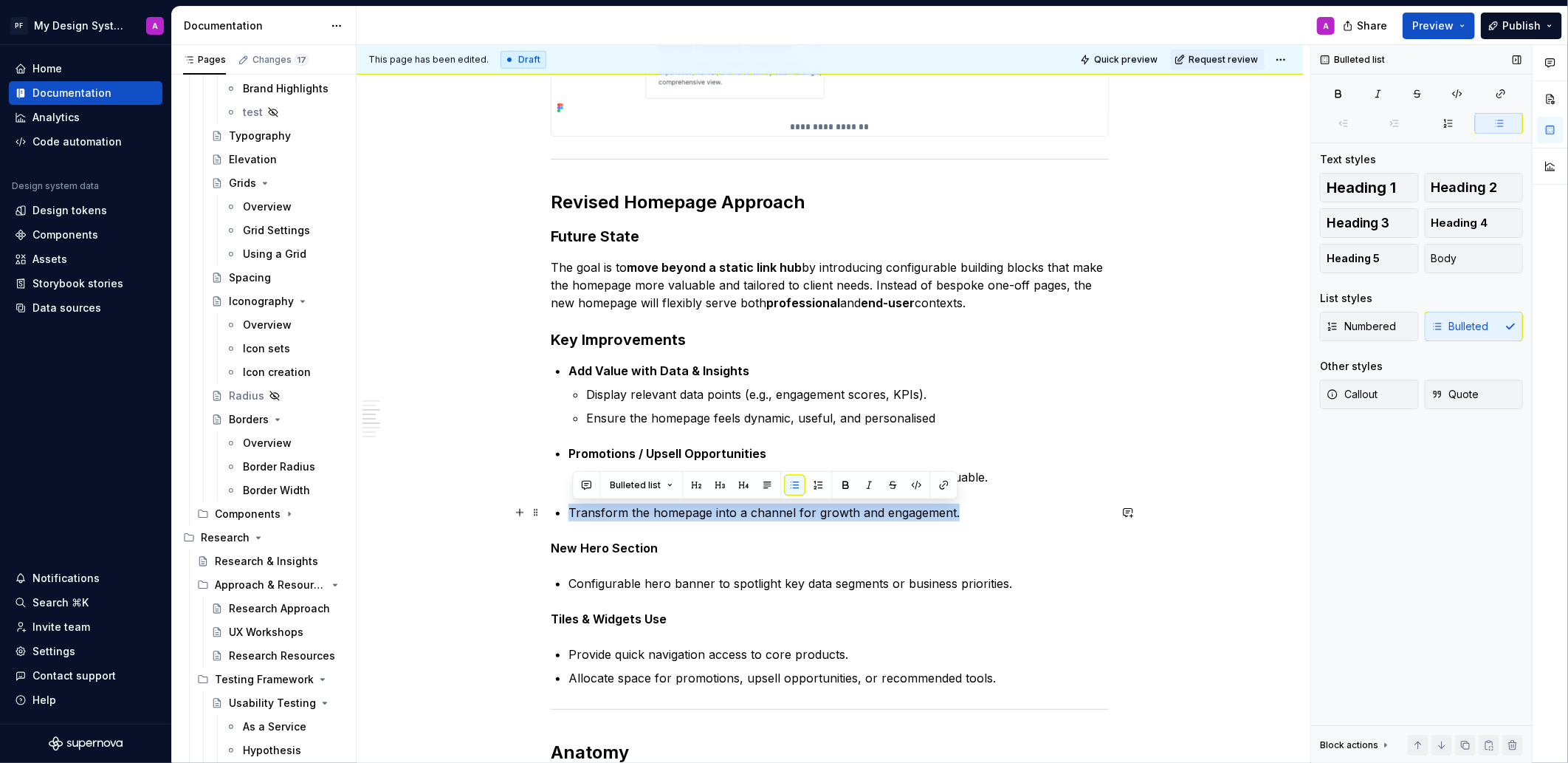
drag, startPoint x: 574, startPoint y: 511, endPoint x: 958, endPoint y: 513, distance: 384.0
click at [958, 513] on p "Transform the homepage into a channel for growth and engagement." at bounding box center [838, 512] width 540 height 18
copy p "Transform the homepage into a channel for growth and engagement."
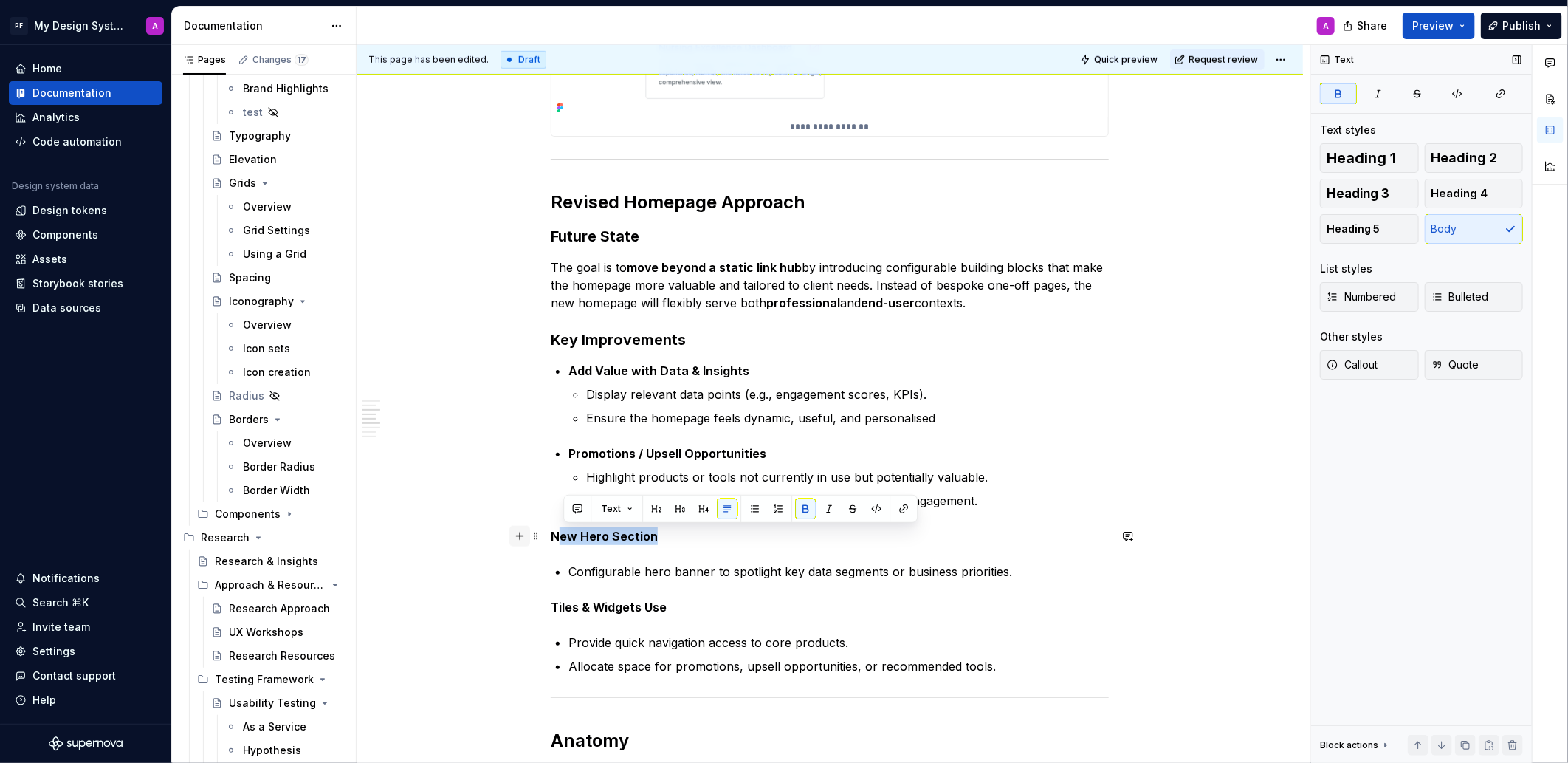
drag, startPoint x: 635, startPoint y: 535, endPoint x: 528, endPoint y: 535, distance: 107.0
click at [637, 539] on strong "New Hero Section" at bounding box center [603, 536] width 107 height 15
drag, startPoint x: 661, startPoint y: 539, endPoint x: 556, endPoint y: 535, distance: 105.1
click at [556, 535] on p "New Hero Section" at bounding box center [829, 536] width 558 height 18
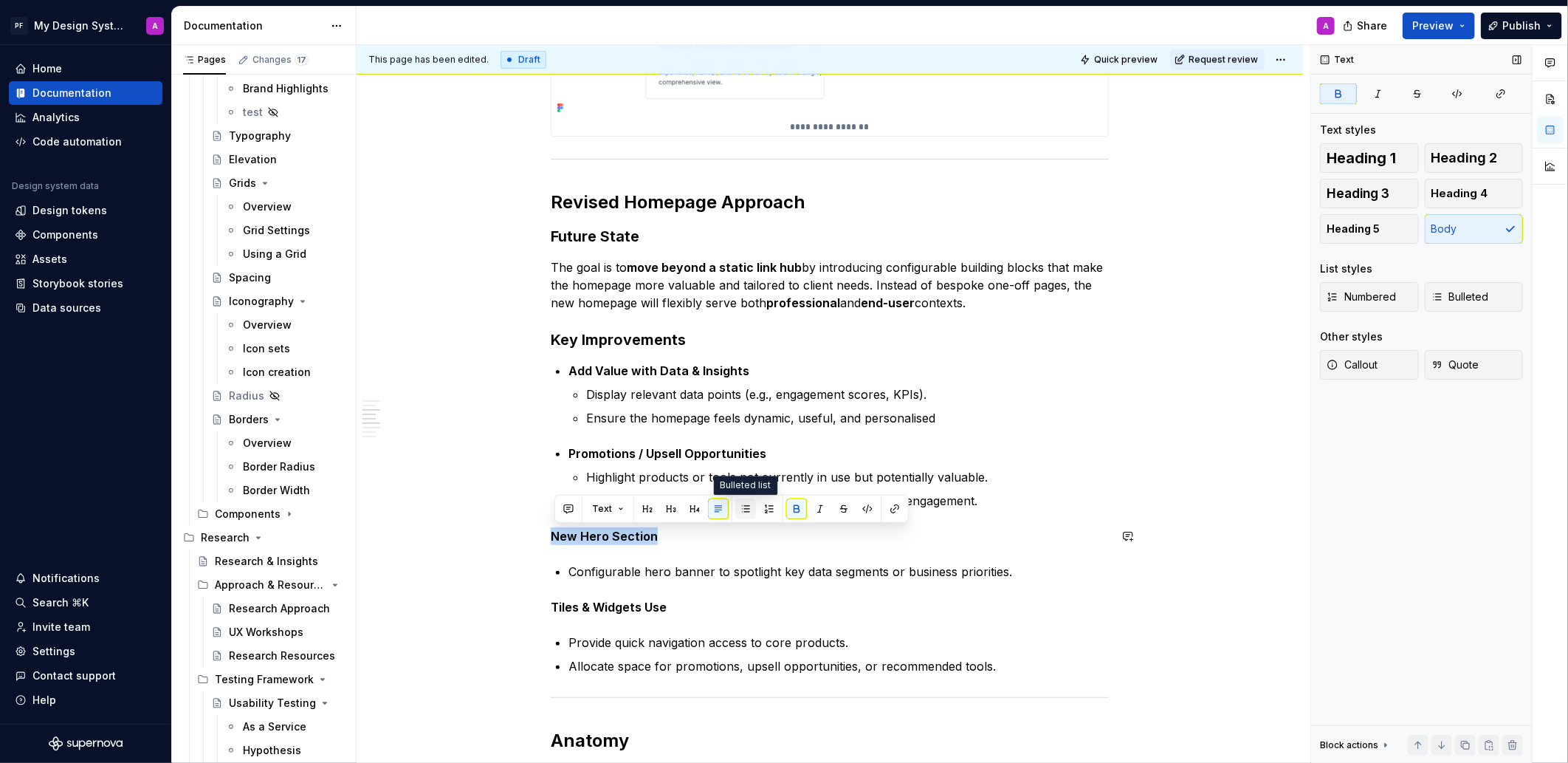
click at [750, 511] on button "button" at bounding box center [745, 508] width 21 height 21
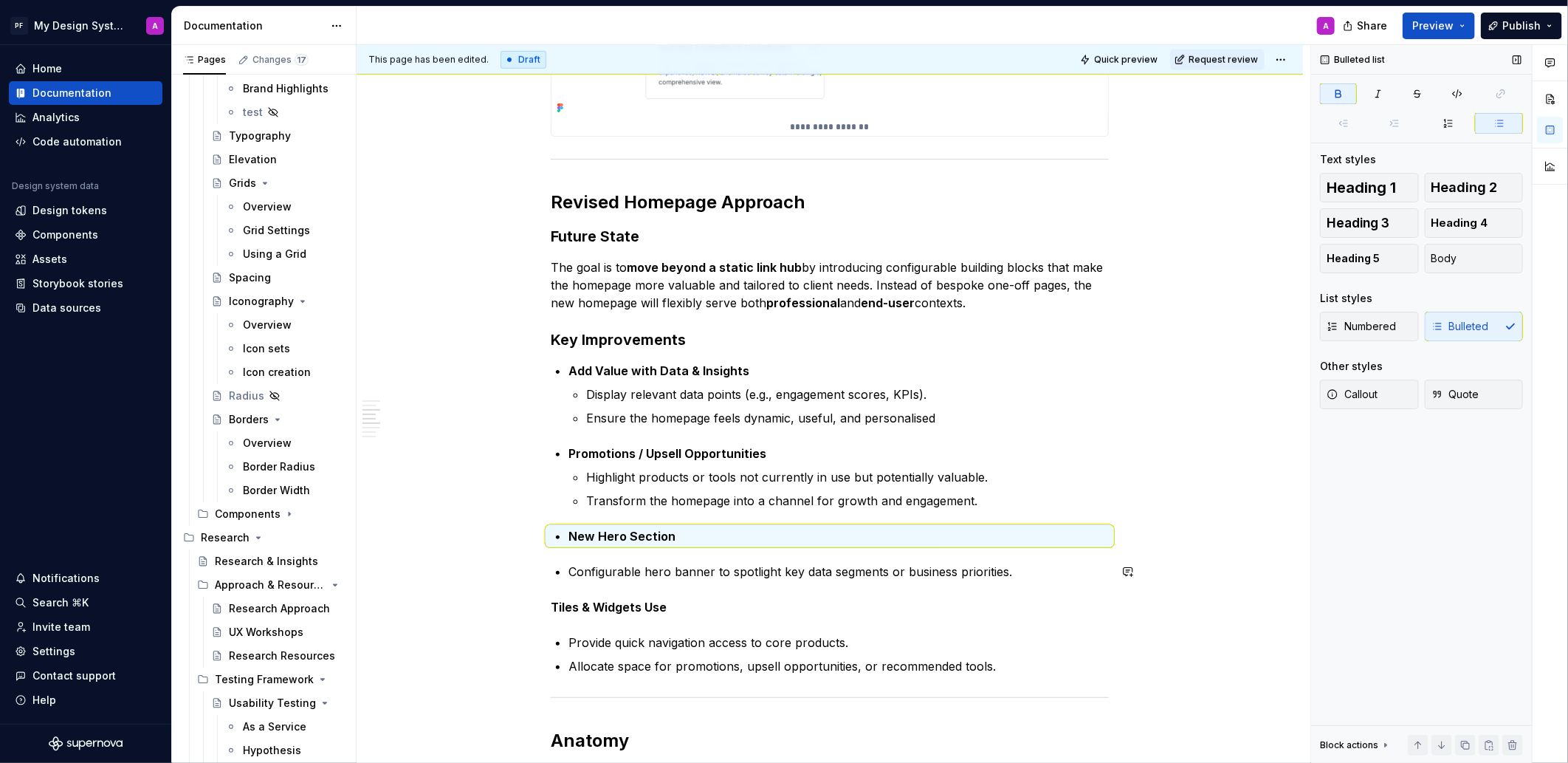
drag, startPoint x: 611, startPoint y: 582, endPoint x: 585, endPoint y: 577, distance: 26.5
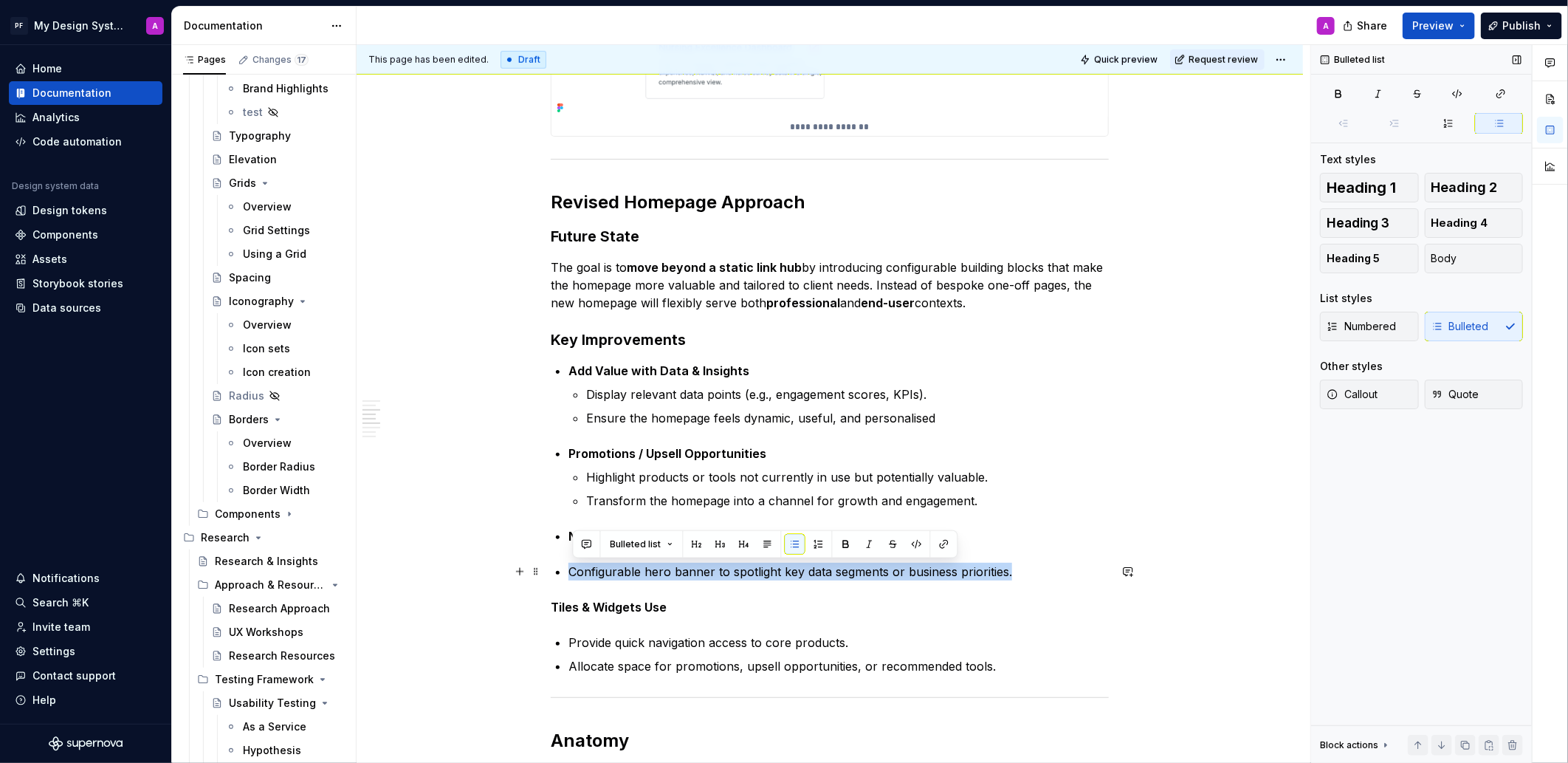
drag, startPoint x: 572, startPoint y: 574, endPoint x: 1029, endPoint y: 574, distance: 457.0
click at [1029, 574] on p "Configurable hero banner to spotlight key data segments or business priorities." at bounding box center [838, 571] width 540 height 18
copy p "Configurable hero banner to spotlight key data segments or business priorities."
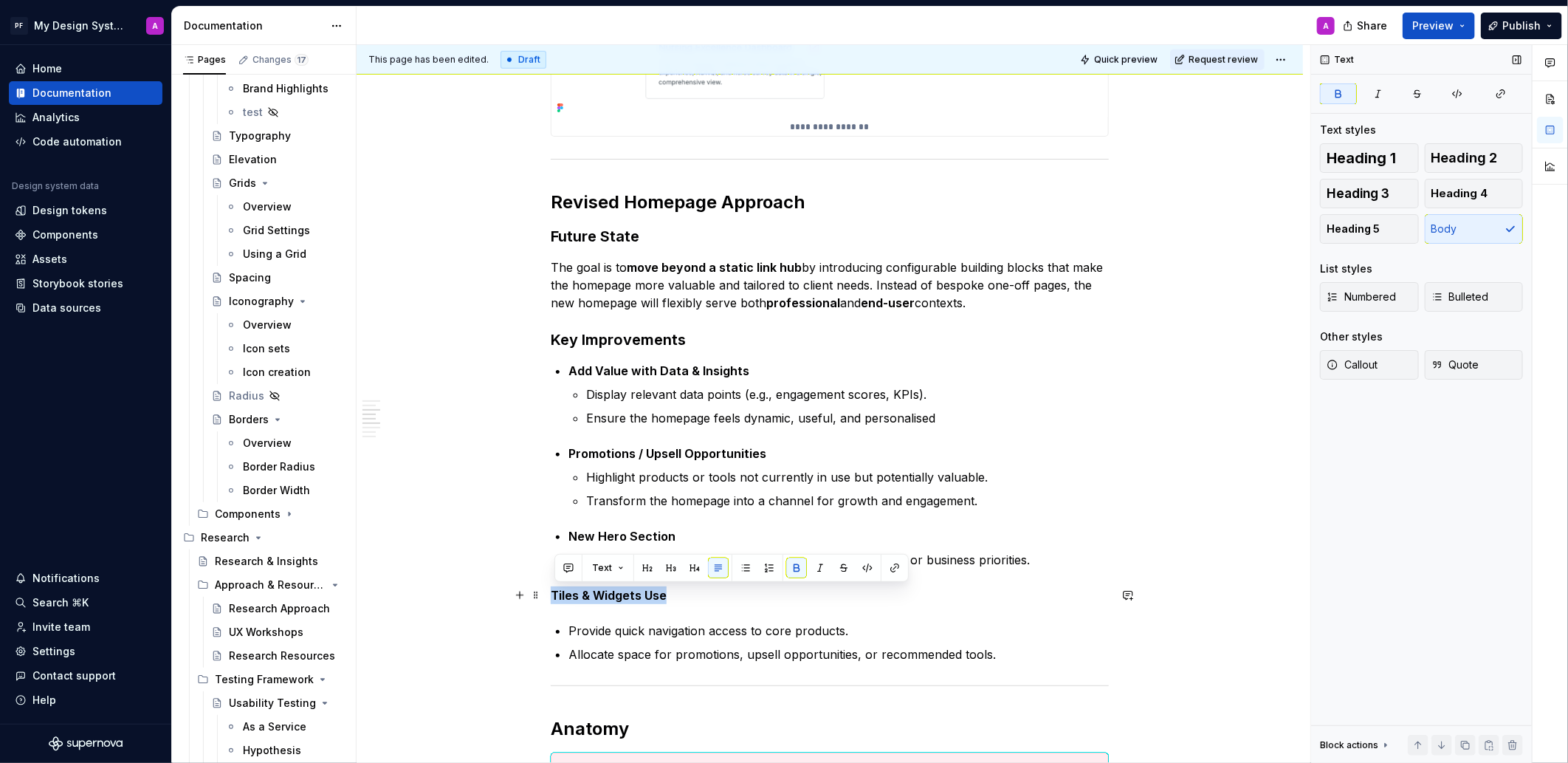
drag, startPoint x: 627, startPoint y: 592, endPoint x: 551, endPoint y: 594, distance: 76.0
click at [739, 565] on button "button" at bounding box center [745, 567] width 21 height 21
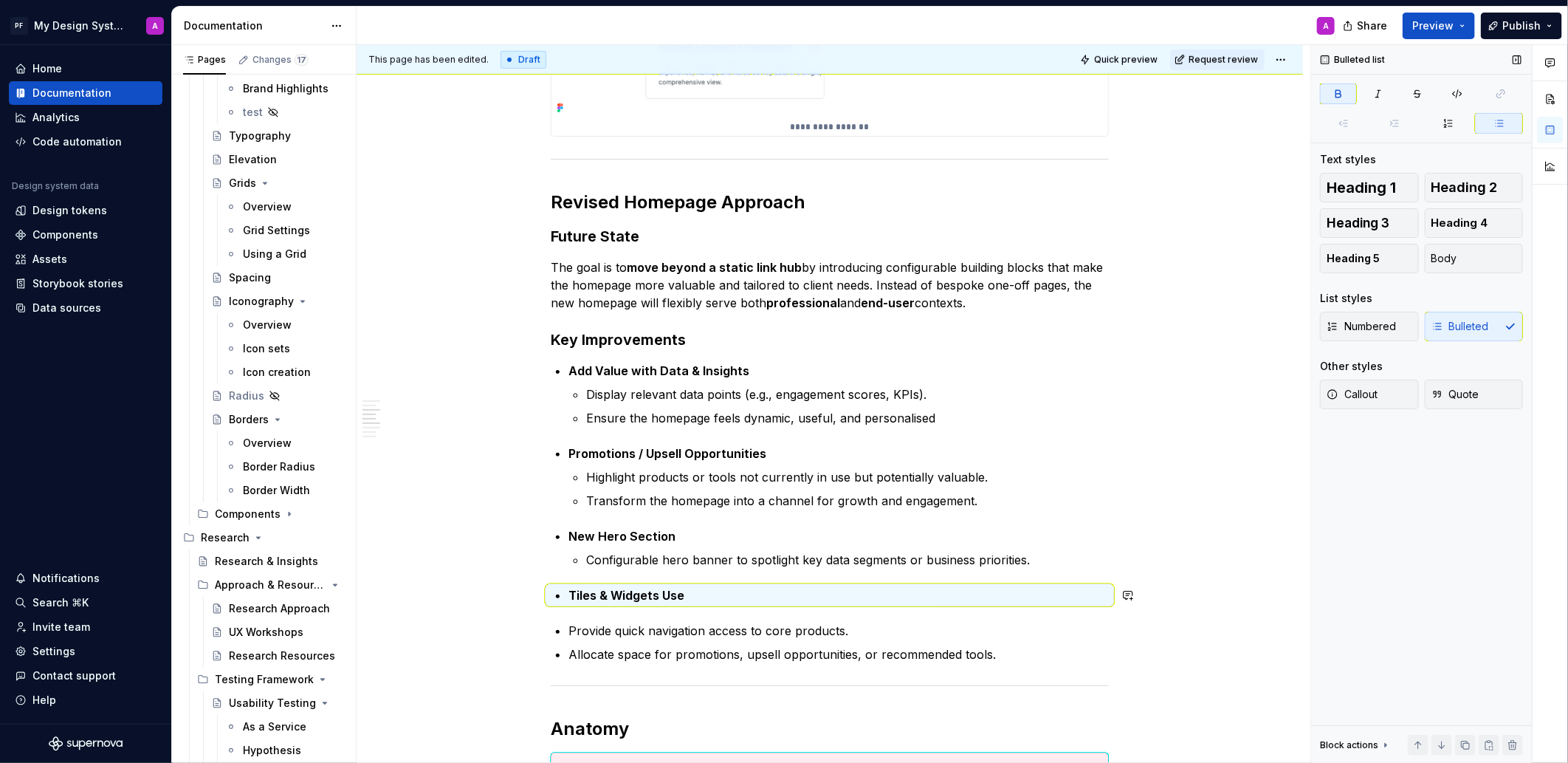
drag, startPoint x: 688, startPoint y: 608, endPoint x: 596, endPoint y: 625, distance: 93.6
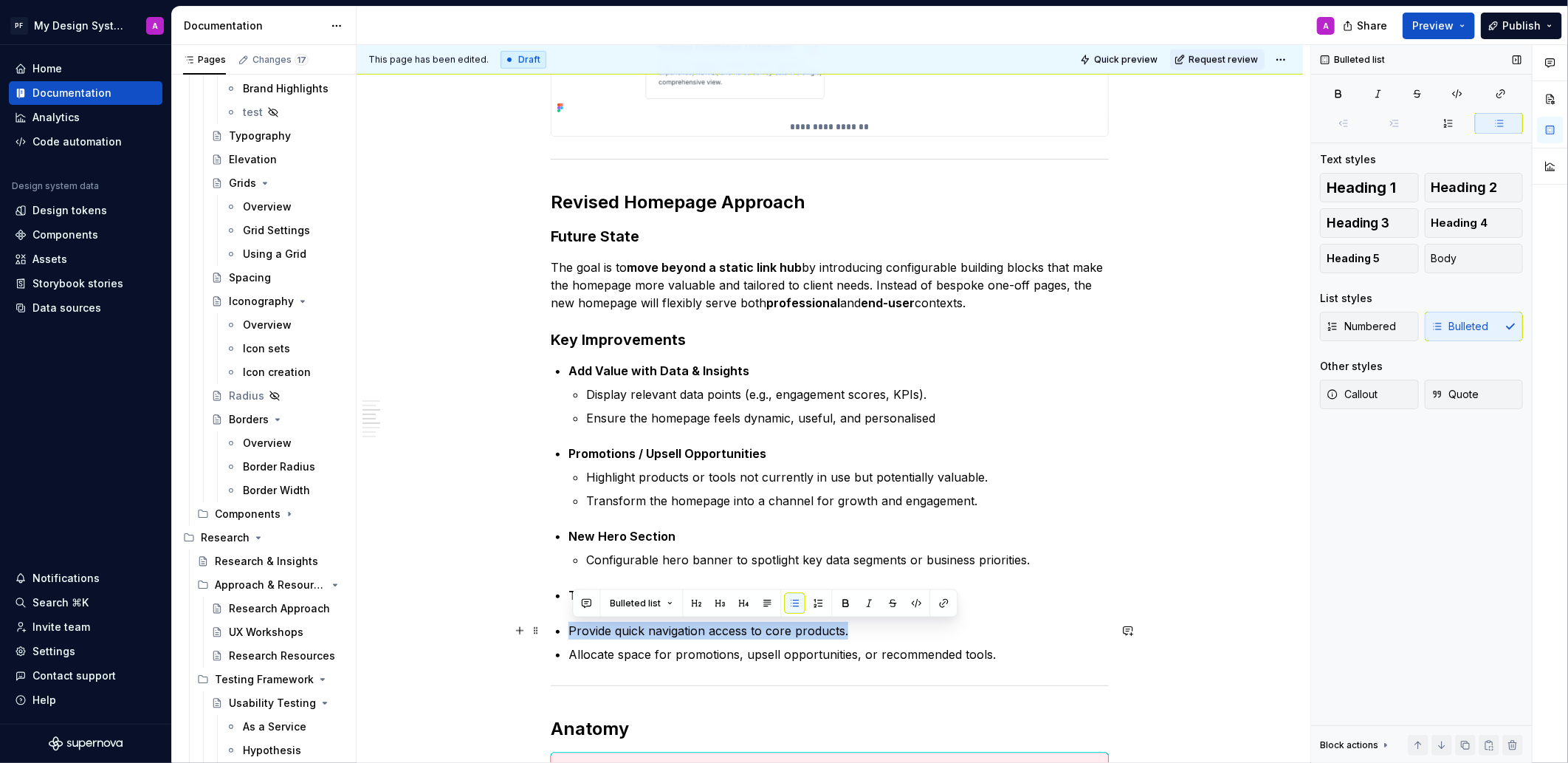
drag, startPoint x: 571, startPoint y: 630, endPoint x: 860, endPoint y: 626, distance: 289.0
click at [860, 626] on p "Provide quick navigation access to core products." at bounding box center [838, 630] width 540 height 18
copy p "Provide quick navigation access to core products."
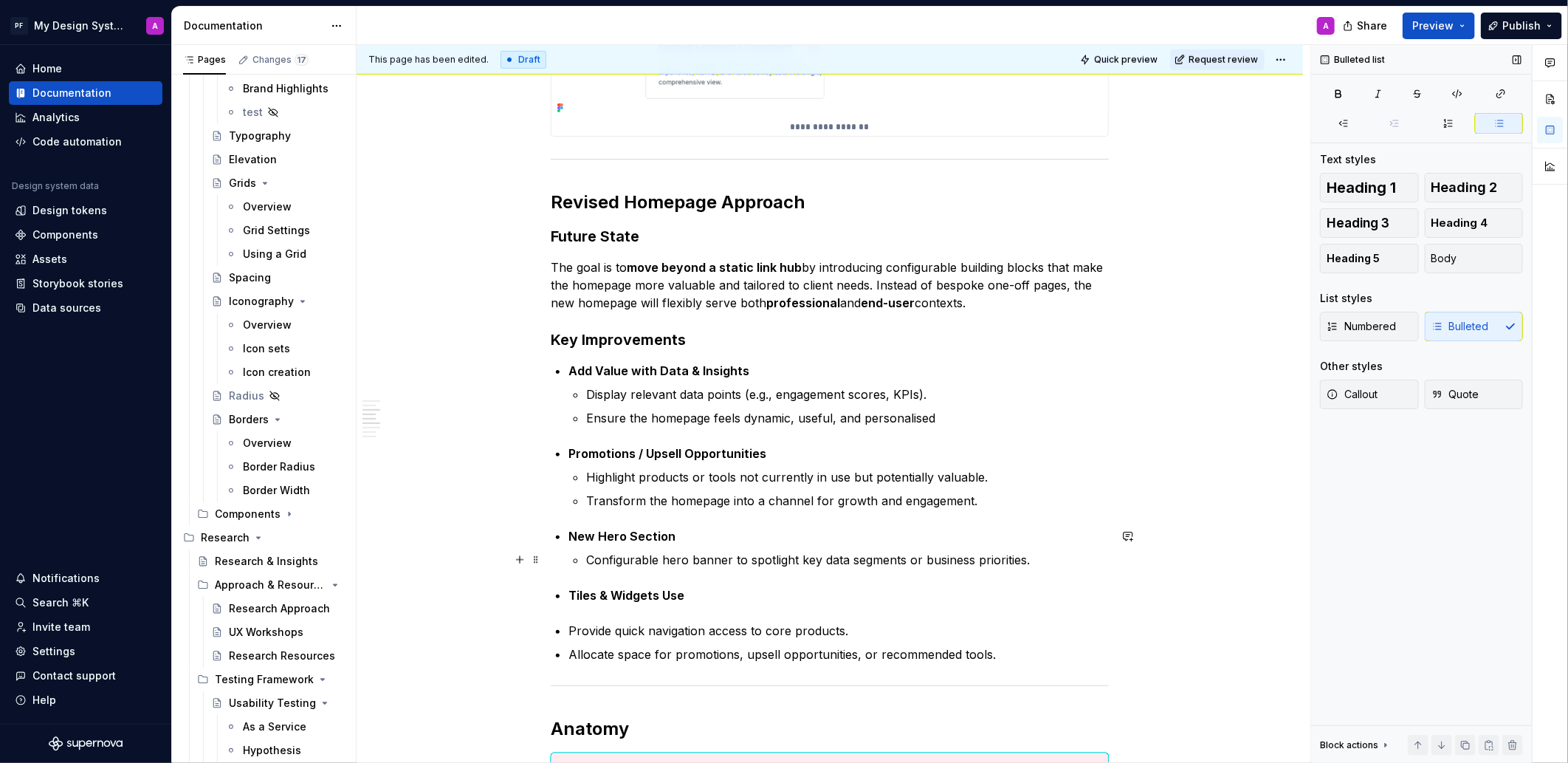
click at [696, 567] on p "Configurable hero banner to spotlight key data segments or business priorities." at bounding box center [847, 559] width 523 height 18
click at [695, 596] on p "Tiles & Widgets Use" at bounding box center [838, 595] width 540 height 18
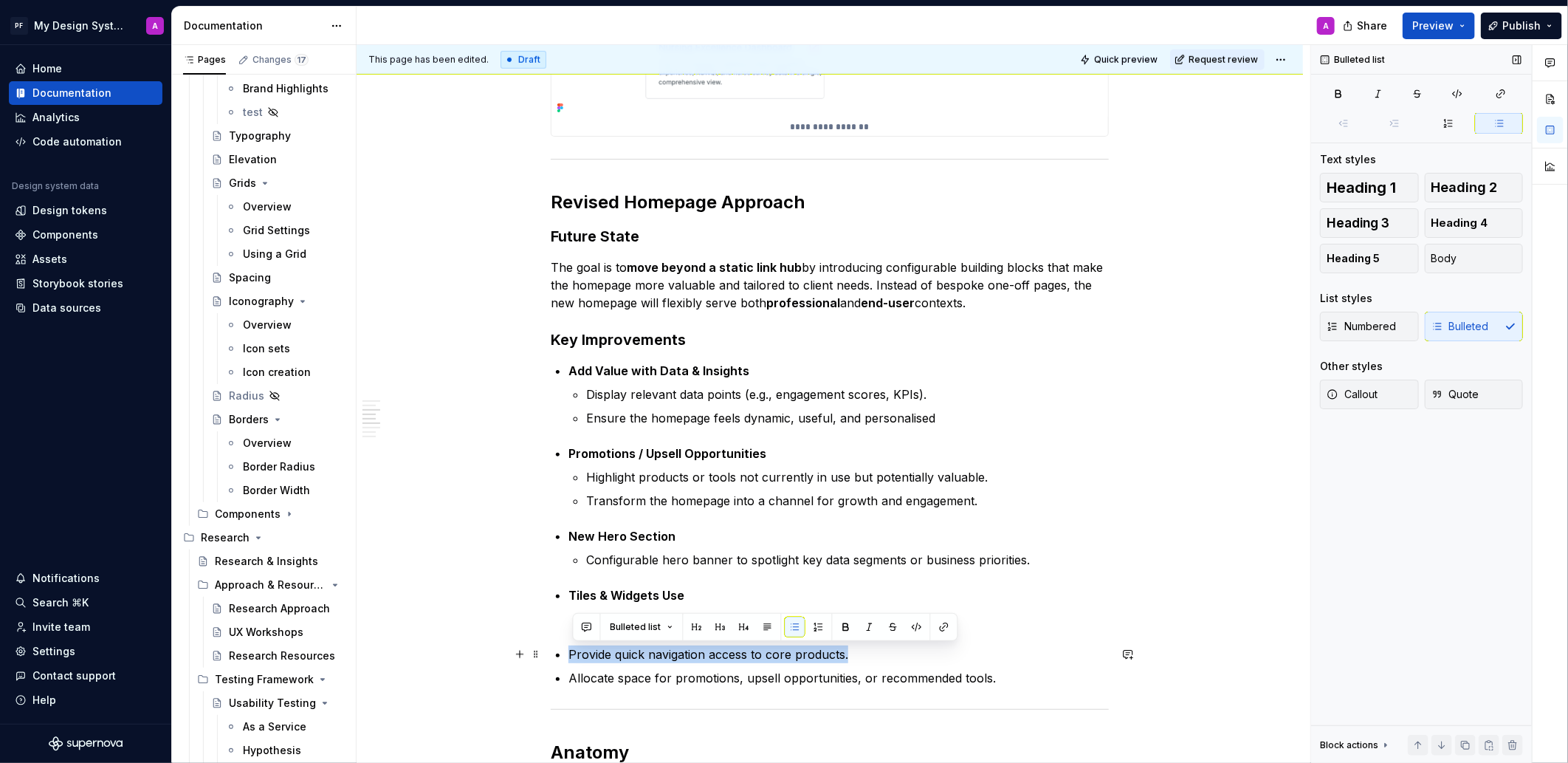
drag, startPoint x: 570, startPoint y: 654, endPoint x: 851, endPoint y: 654, distance: 281.0
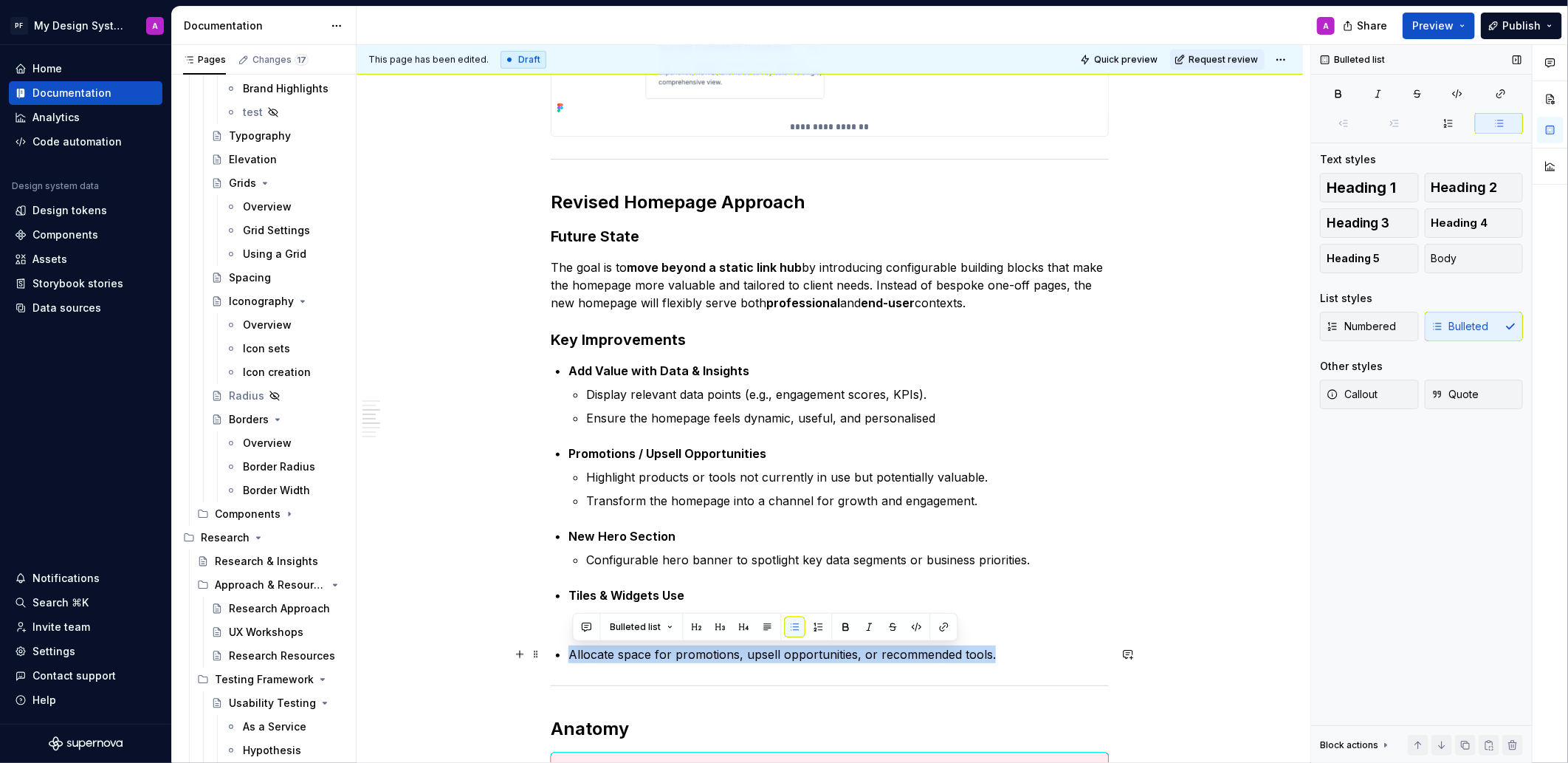
drag, startPoint x: 575, startPoint y: 655, endPoint x: 1026, endPoint y: 657, distance: 451.0
click at [1026, 657] on p "Allocate space for promotions, upsell opportunities, or recommended tools." at bounding box center [838, 654] width 540 height 18
copy p "Allocate space for promotions, upsell opportunities, or recommended tools."
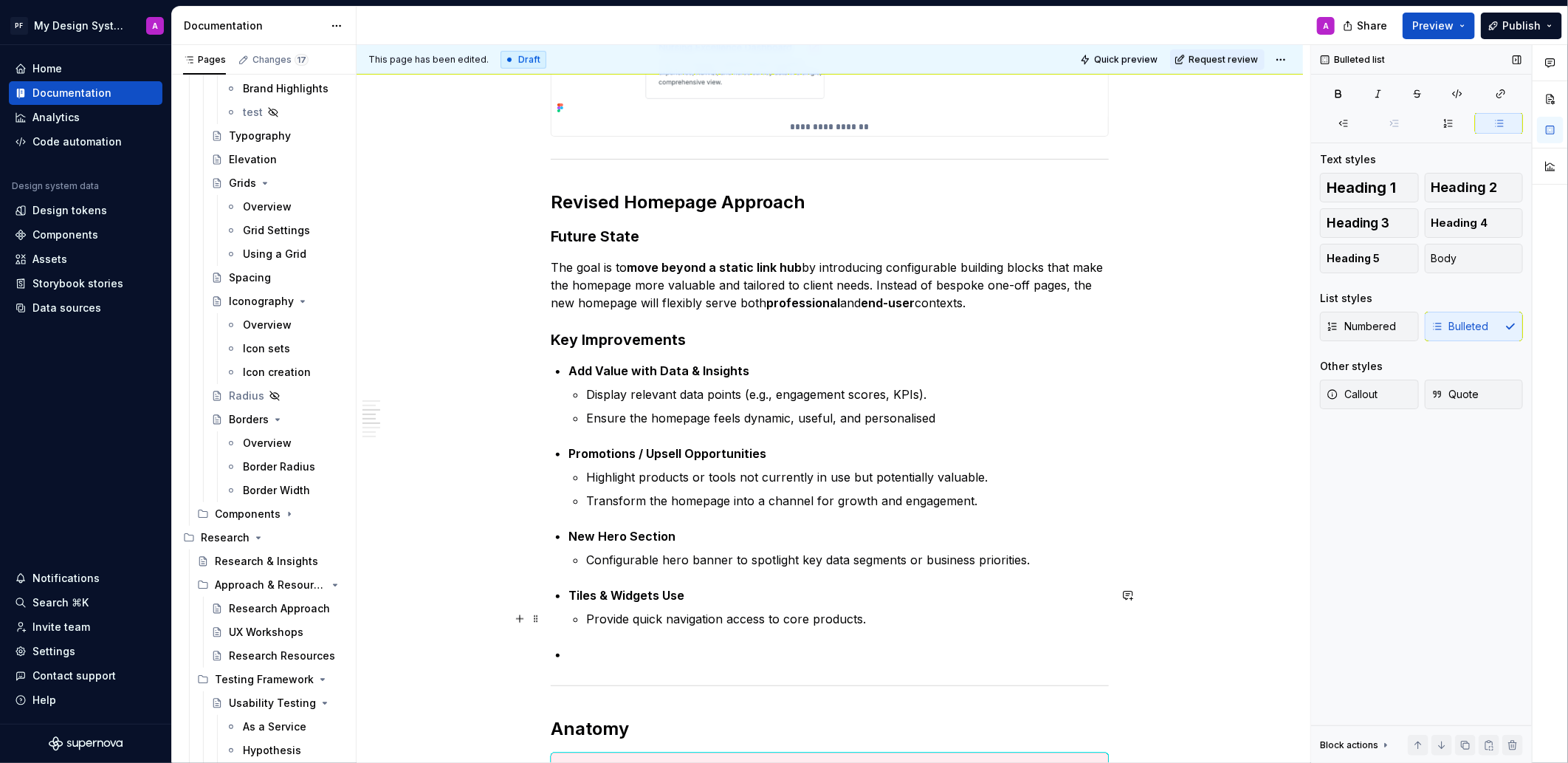
click at [866, 621] on p "Provide quick navigation access to core products." at bounding box center [847, 618] width 523 height 18
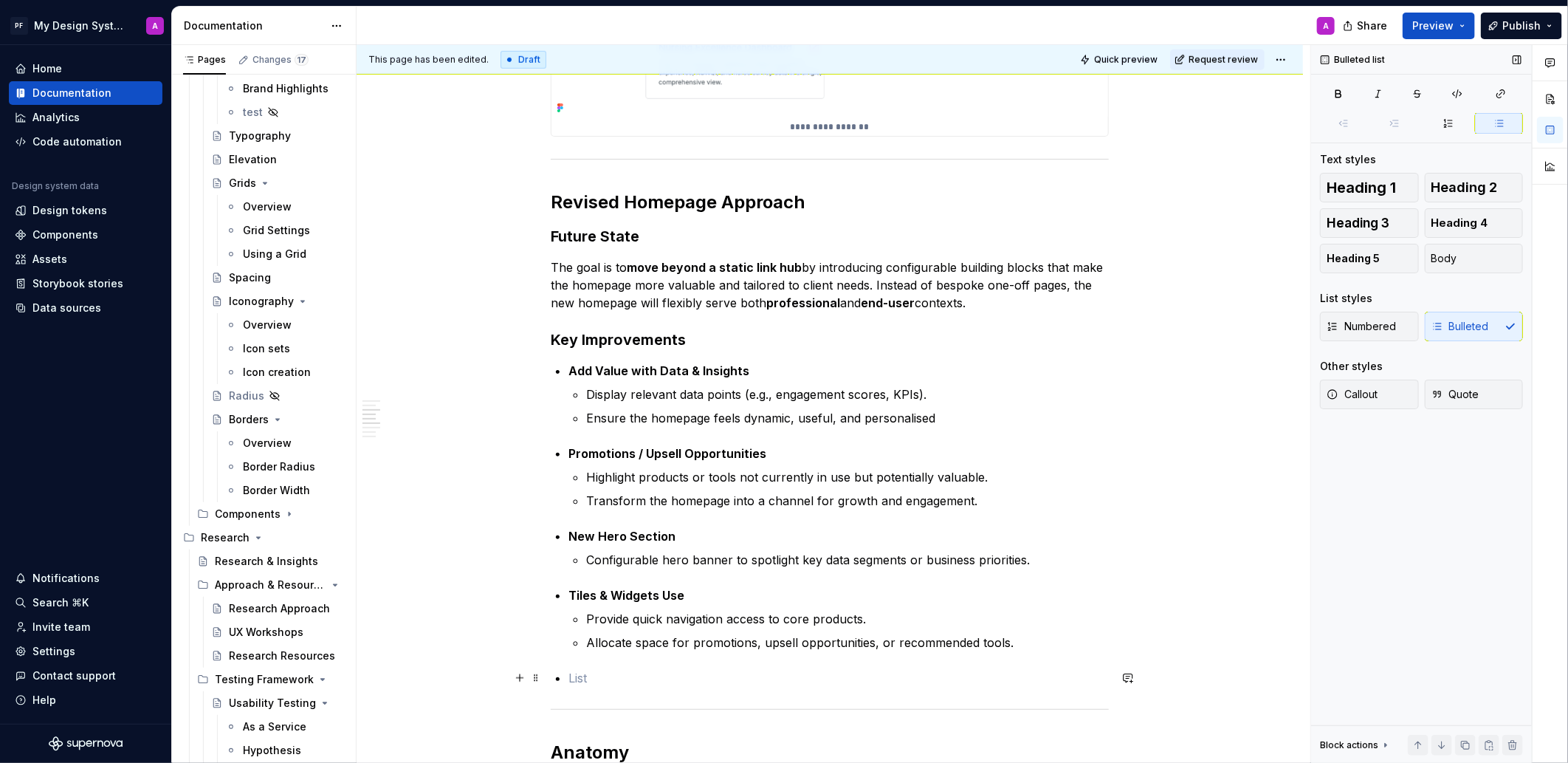
click at [594, 673] on p at bounding box center [838, 677] width 540 height 18
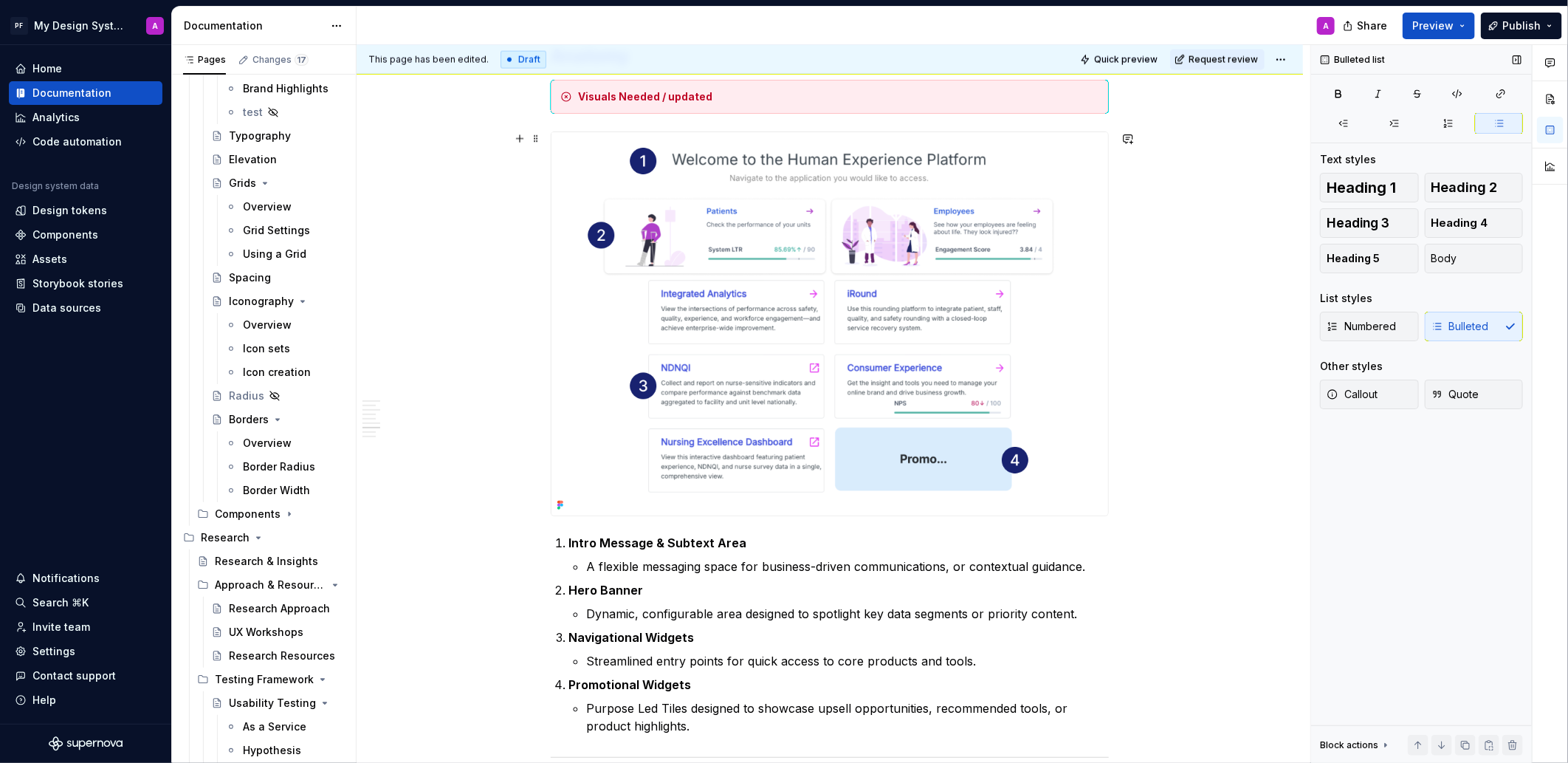
scroll to position [1514, 0]
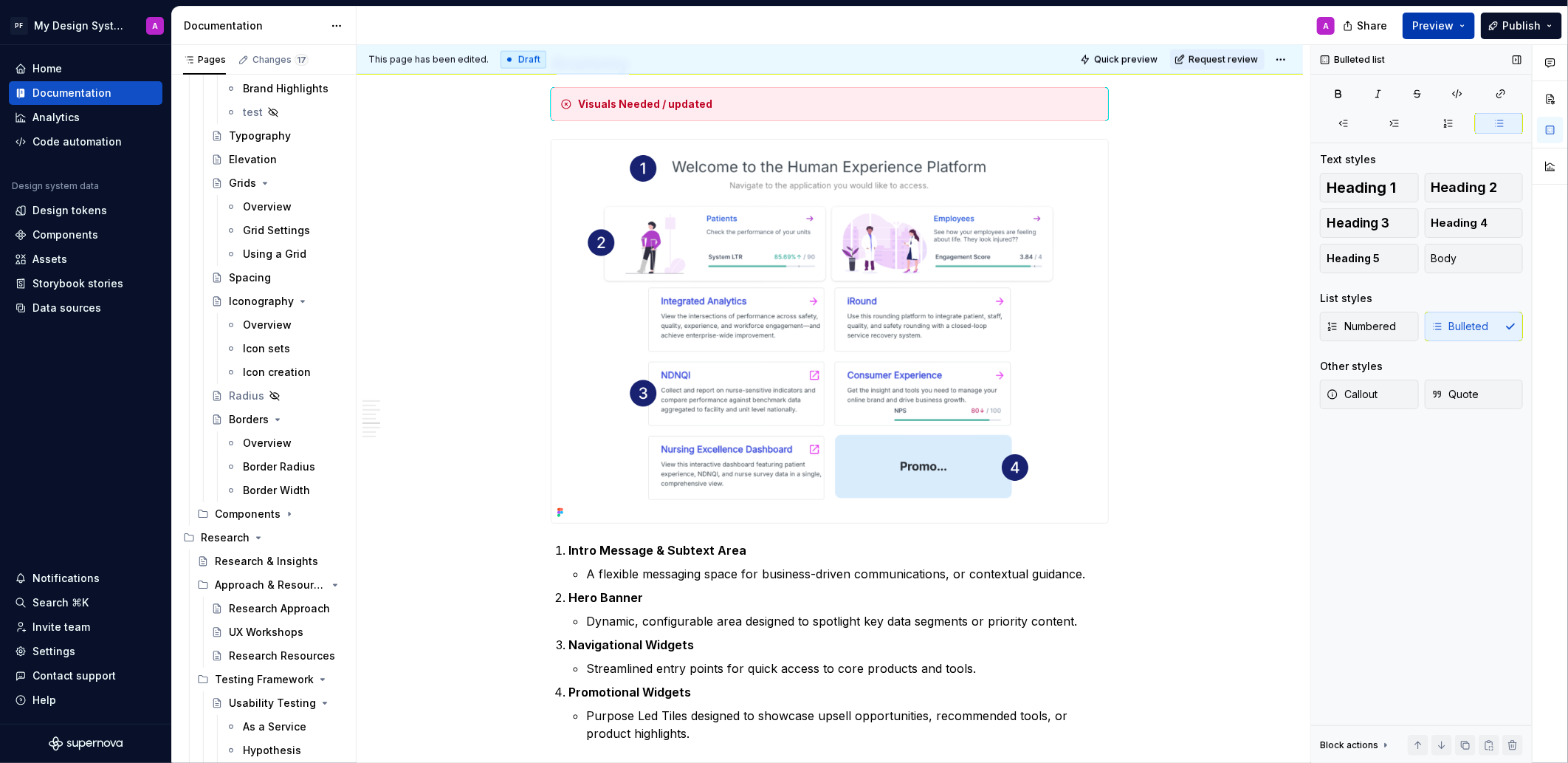
type textarea "*"
